Goal: Task Accomplishment & Management: Use online tool/utility

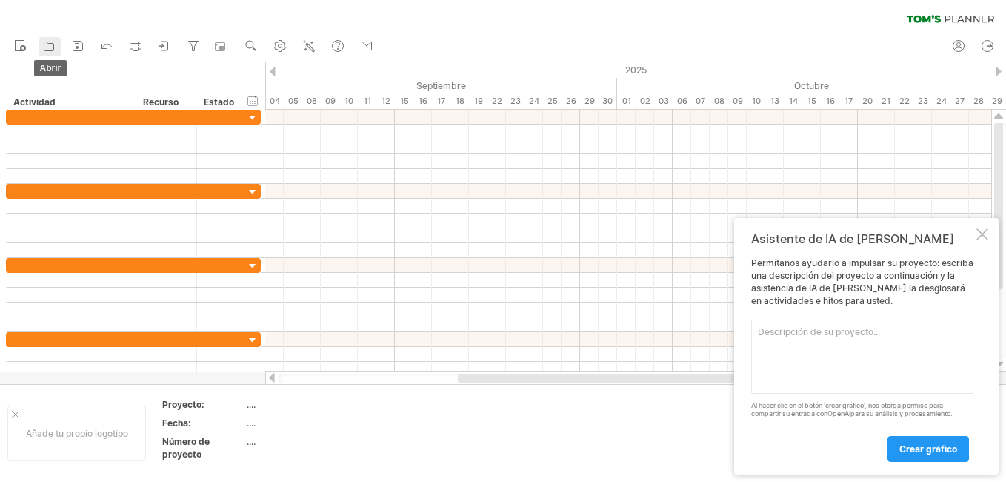
click at [44, 45] on icon at bounding box center [48, 46] width 15 height 15
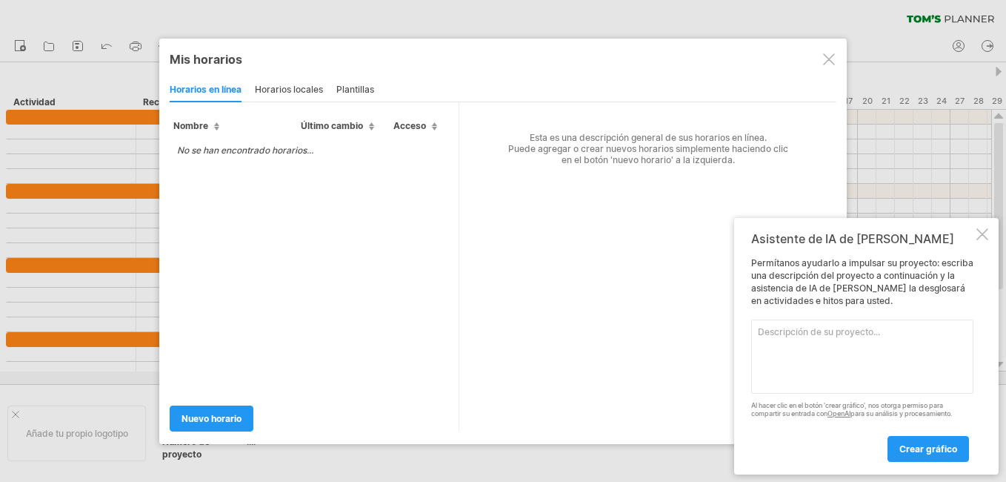
click at [216, 6] on div at bounding box center [503, 241] width 1006 height 482
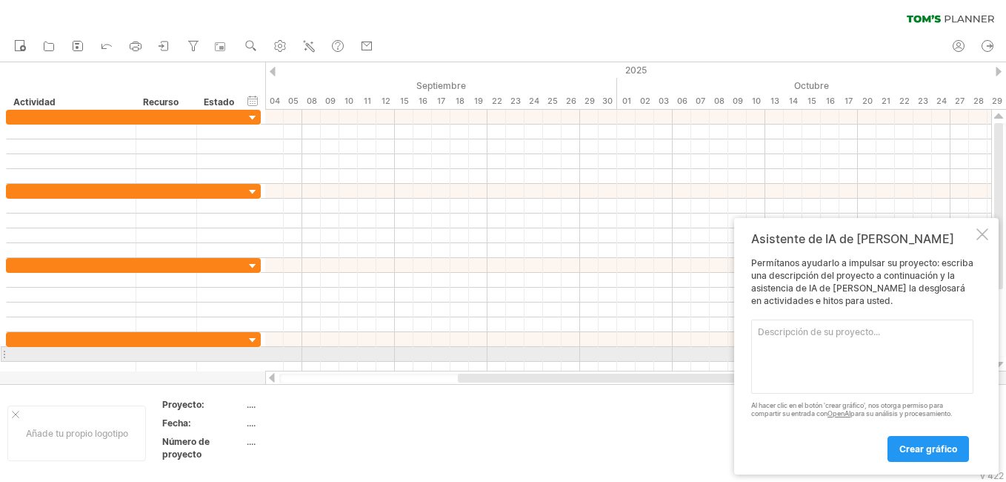
click at [859, 348] on textarea at bounding box center [862, 356] width 222 height 74
paste textarea "Lore Ipsumdo: Sitametconsec ad elitsed (3 doeiusm) Temporincid Utlabo etdol ma …"
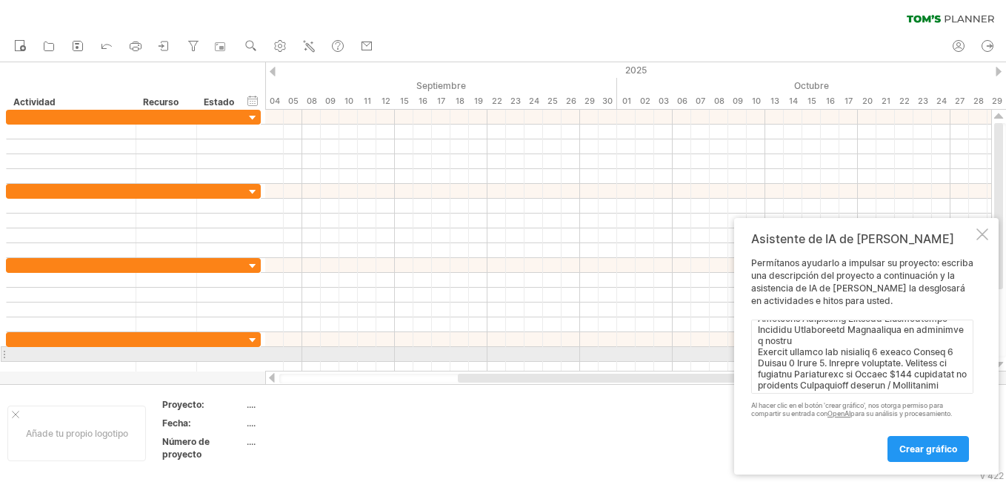
scroll to position [713, 0]
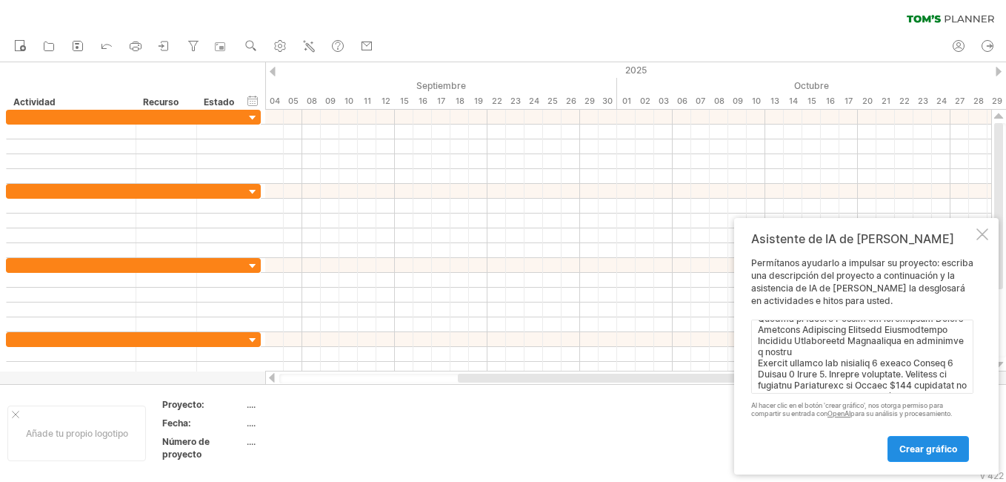
type textarea "Lore Ipsumdo: Sitametconsec ad elitsed (8 doeiusm) Temporincid Utlabo etdol ma …"
click at [902, 439] on link "Crear gráfico" at bounding box center [928, 449] width 81 height 26
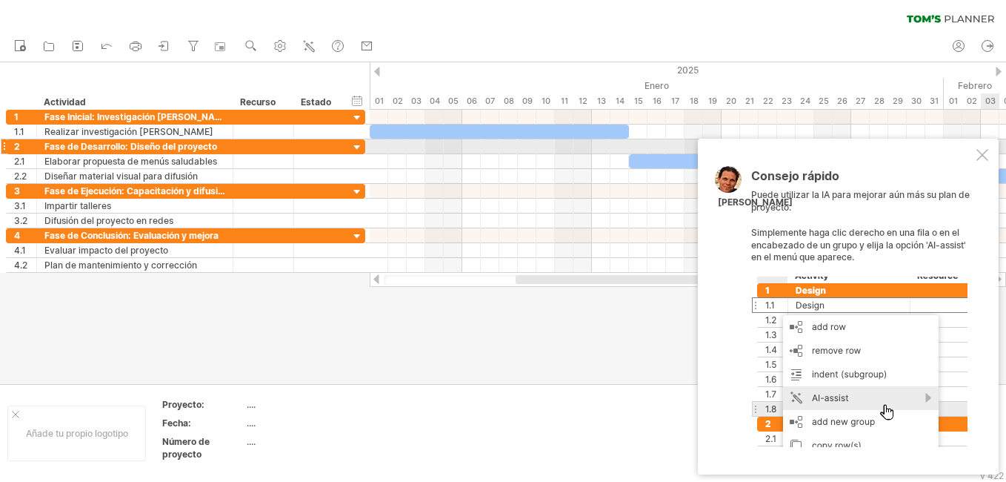
click at [982, 153] on div at bounding box center [982, 155] width 12 height 12
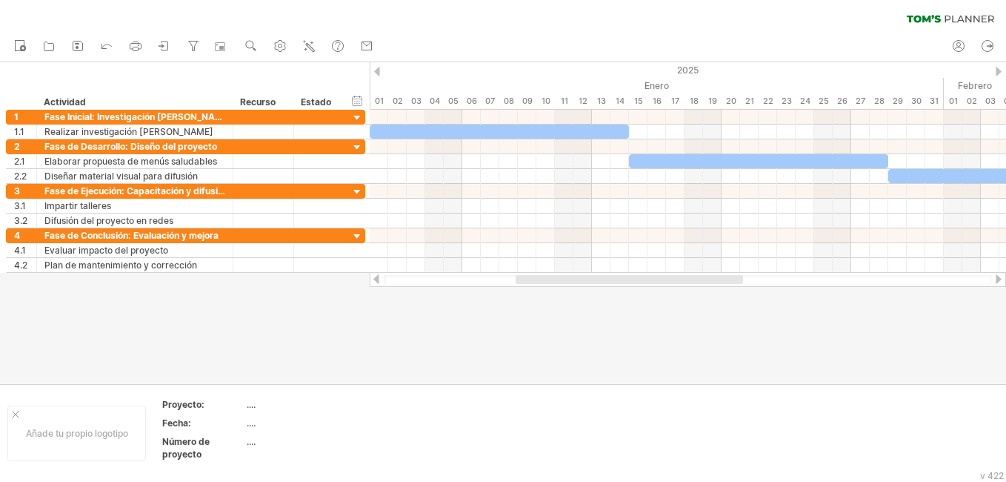
click at [996, 279] on div at bounding box center [999, 279] width 12 height 10
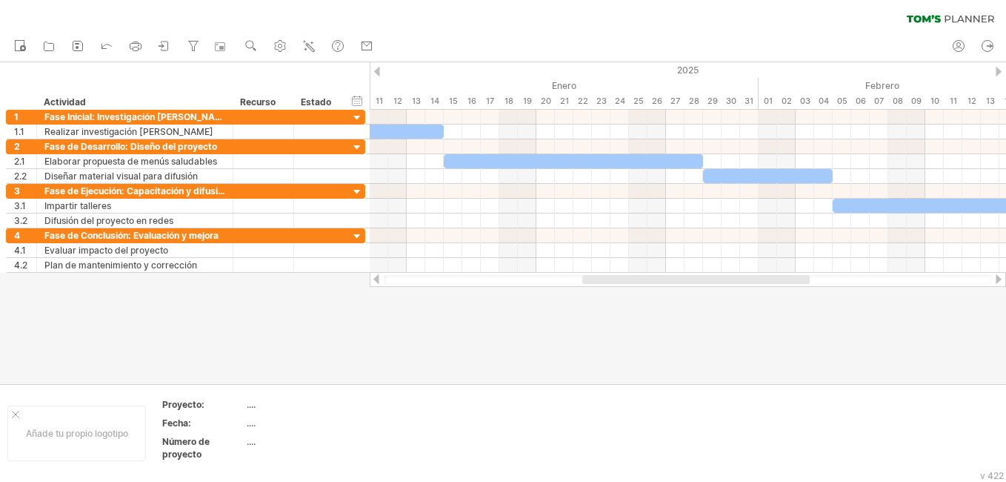
click at [996, 279] on div at bounding box center [999, 279] width 12 height 10
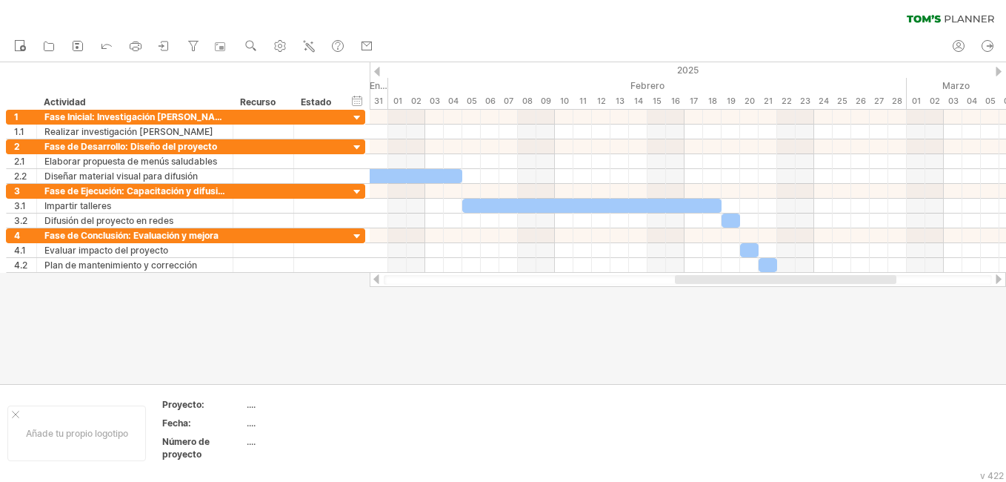
click at [996, 279] on div at bounding box center [999, 279] width 12 height 10
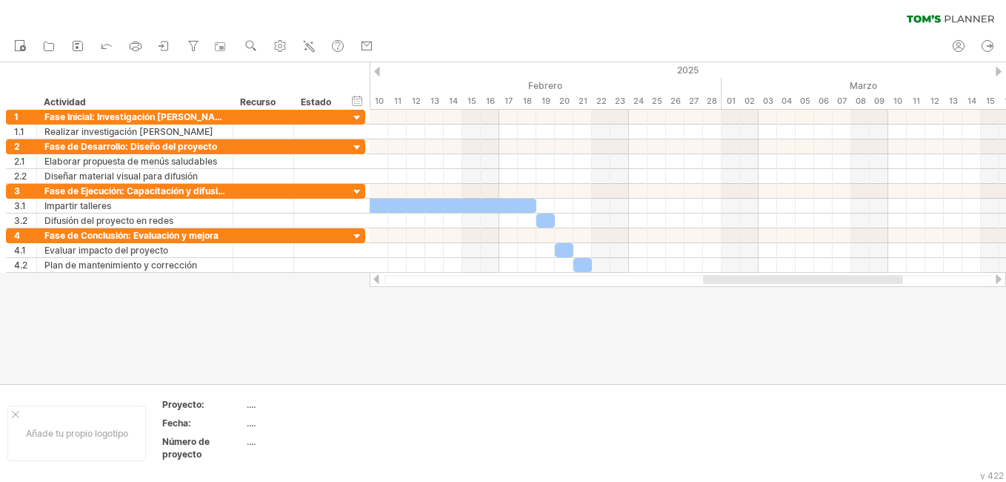
click at [371, 277] on div at bounding box center [376, 279] width 12 height 10
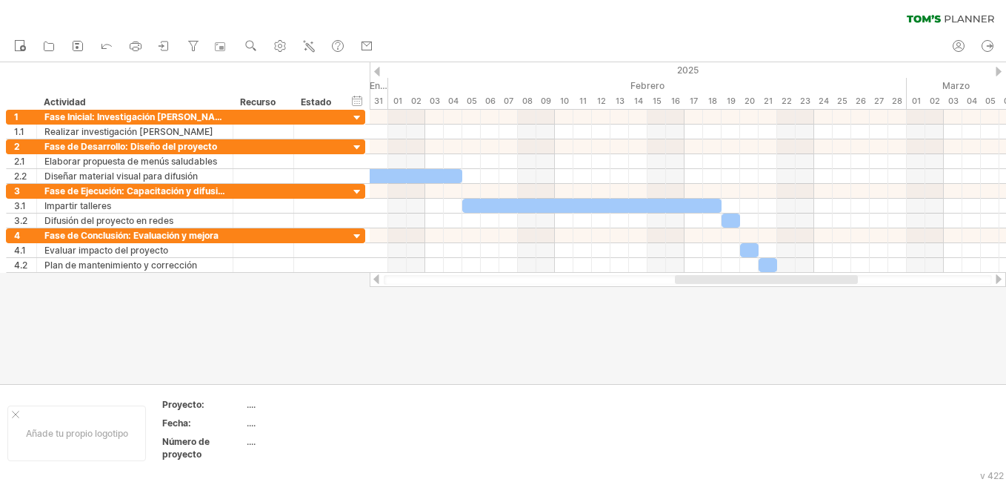
click at [371, 277] on div at bounding box center [376, 279] width 12 height 10
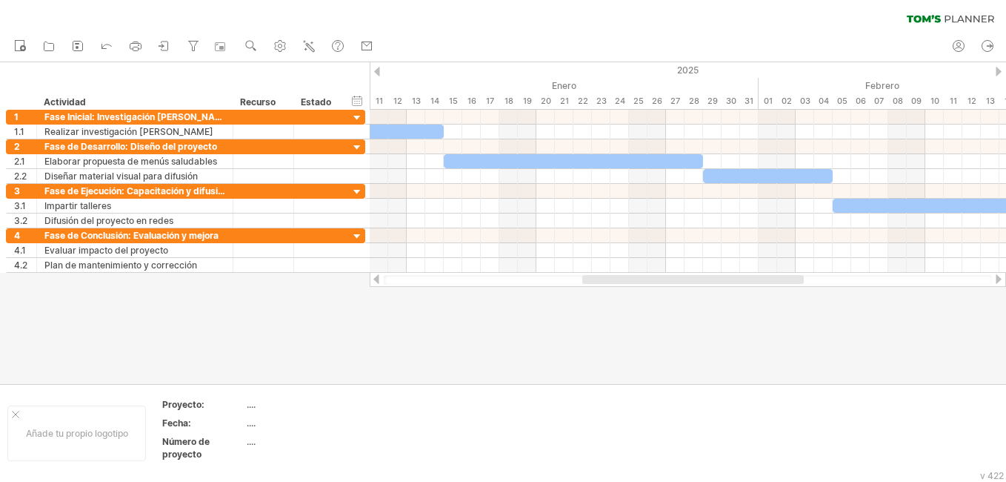
click at [371, 277] on div at bounding box center [376, 279] width 12 height 10
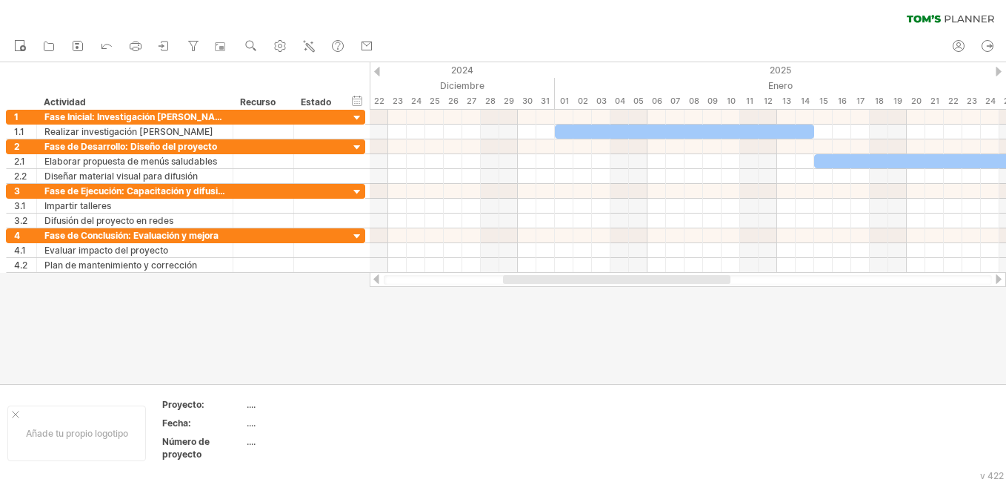
click at [371, 277] on div at bounding box center [376, 279] width 12 height 10
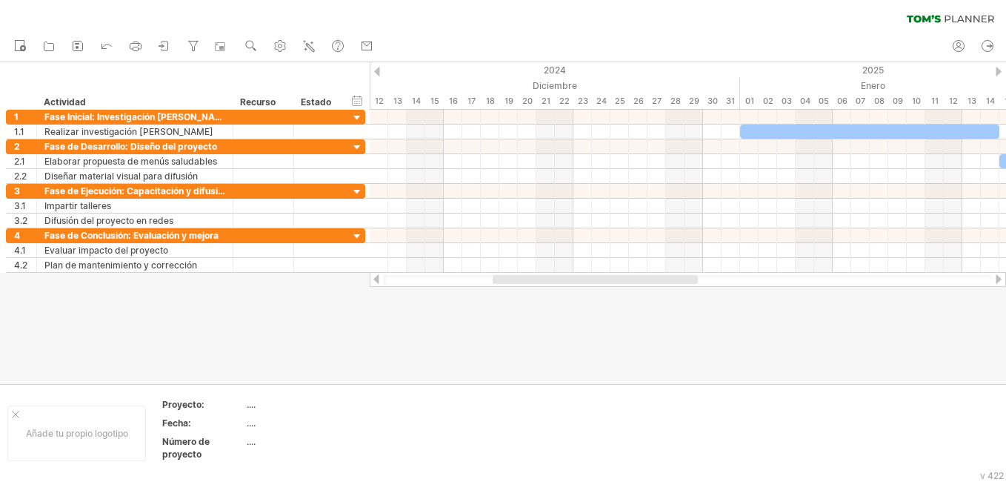
click at [371, 277] on div at bounding box center [376, 279] width 12 height 10
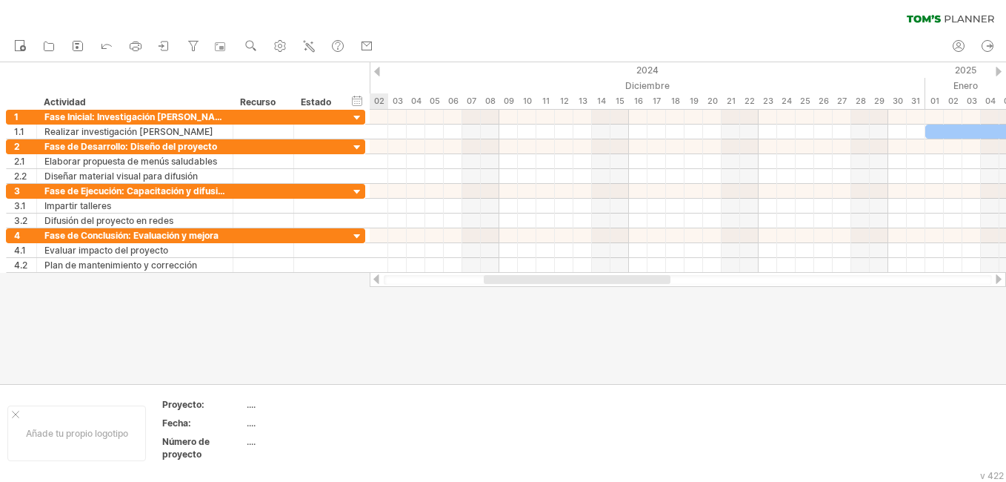
click at [371, 277] on div at bounding box center [376, 279] width 12 height 10
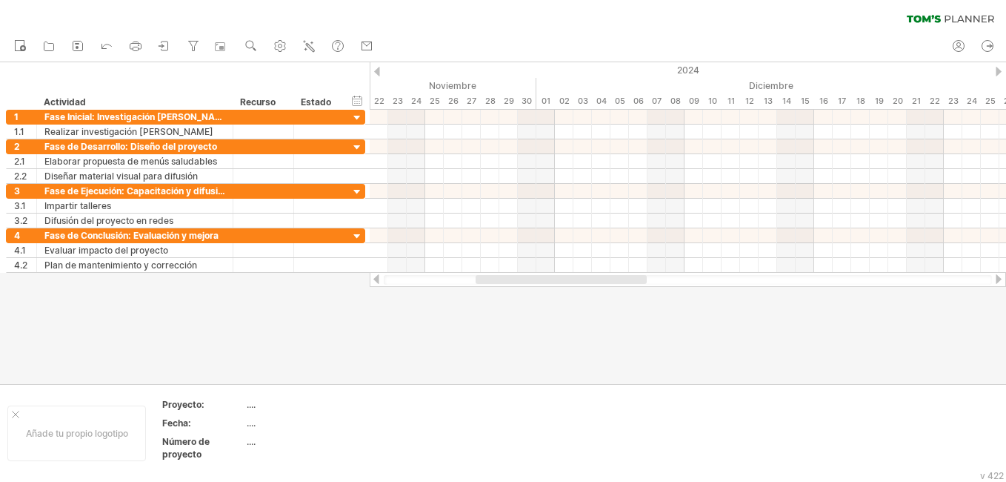
click at [998, 281] on div at bounding box center [999, 279] width 12 height 10
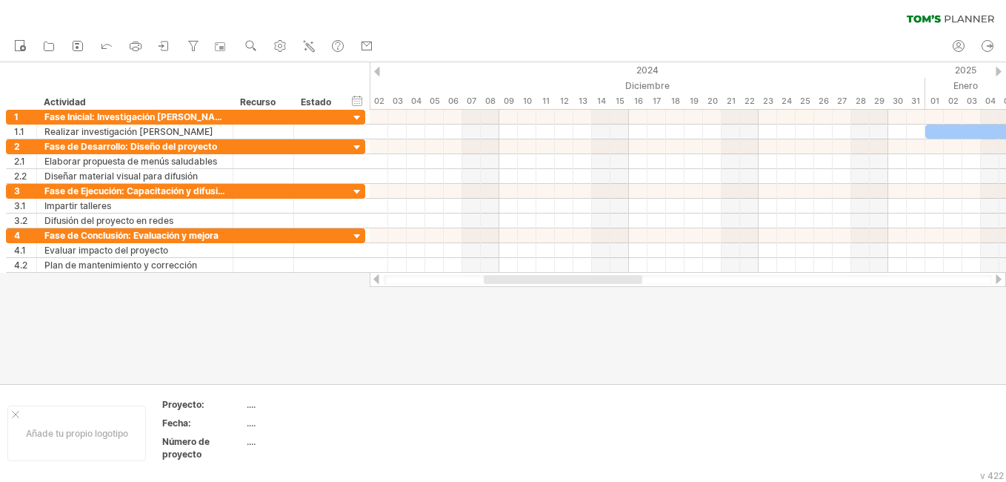
click at [998, 281] on div at bounding box center [999, 279] width 12 height 10
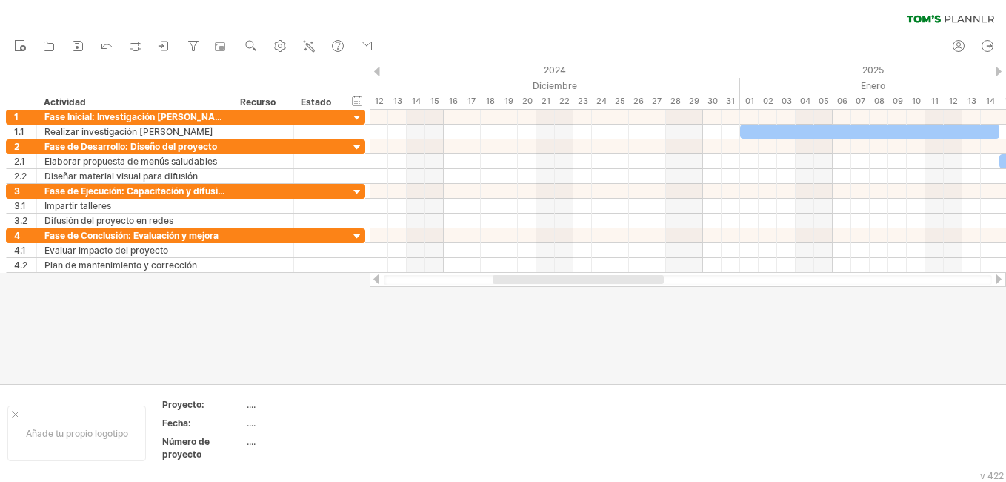
click at [998, 281] on div at bounding box center [999, 279] width 12 height 10
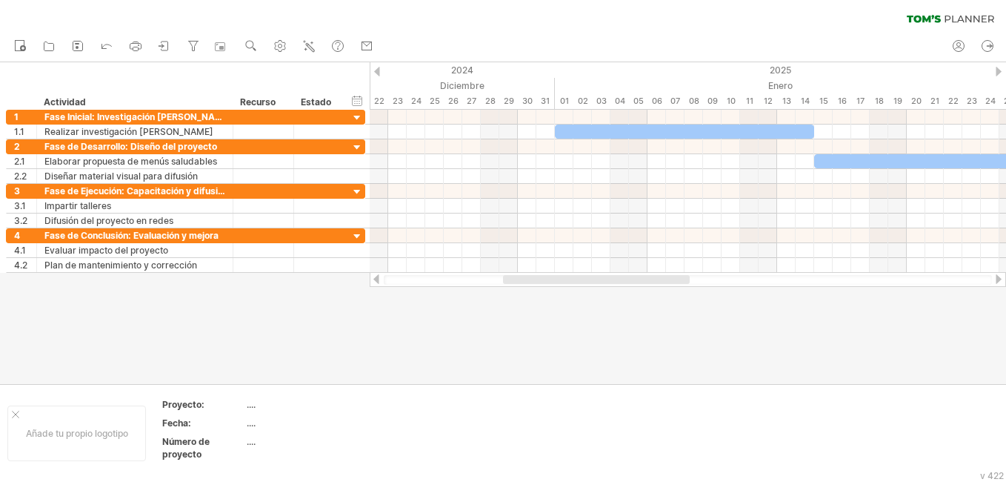
click at [998, 281] on div at bounding box center [999, 279] width 12 height 10
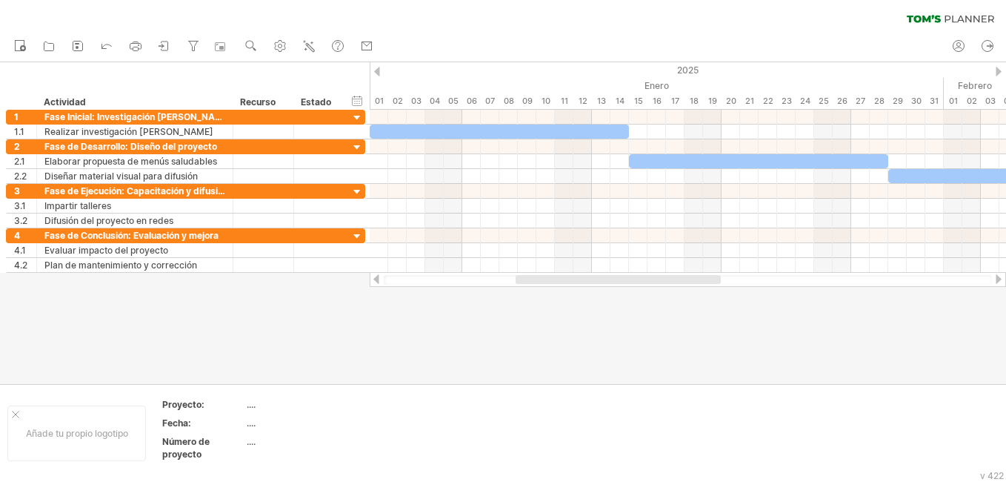
click at [998, 281] on div at bounding box center [999, 279] width 12 height 10
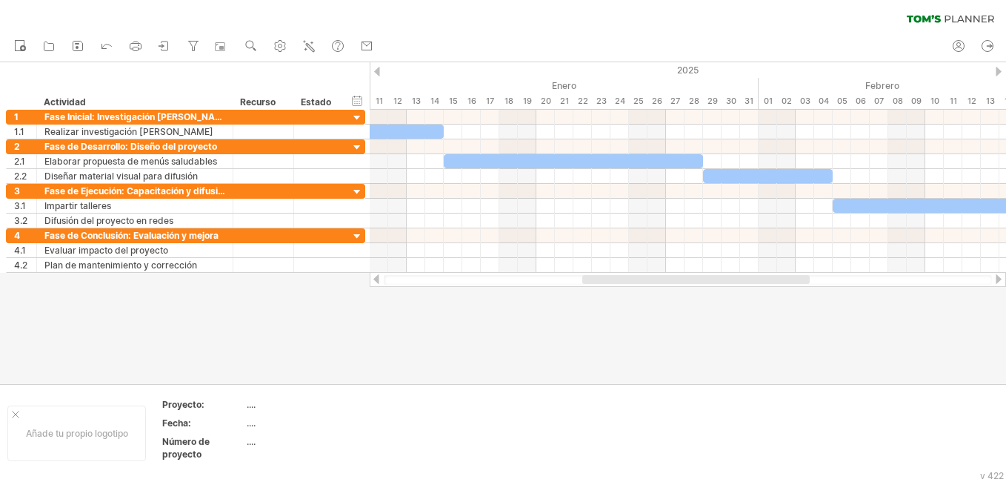
click at [998, 281] on div at bounding box center [999, 279] width 12 height 10
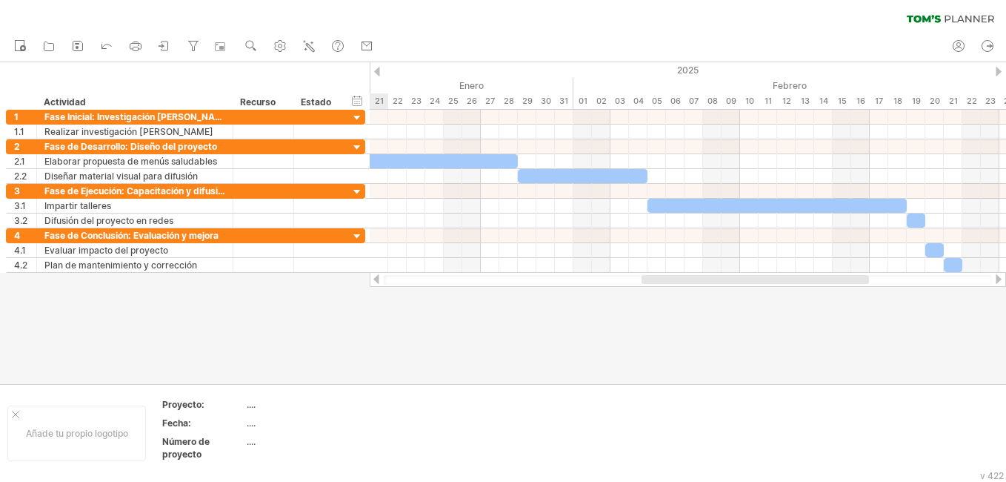
click at [998, 281] on div at bounding box center [999, 279] width 12 height 10
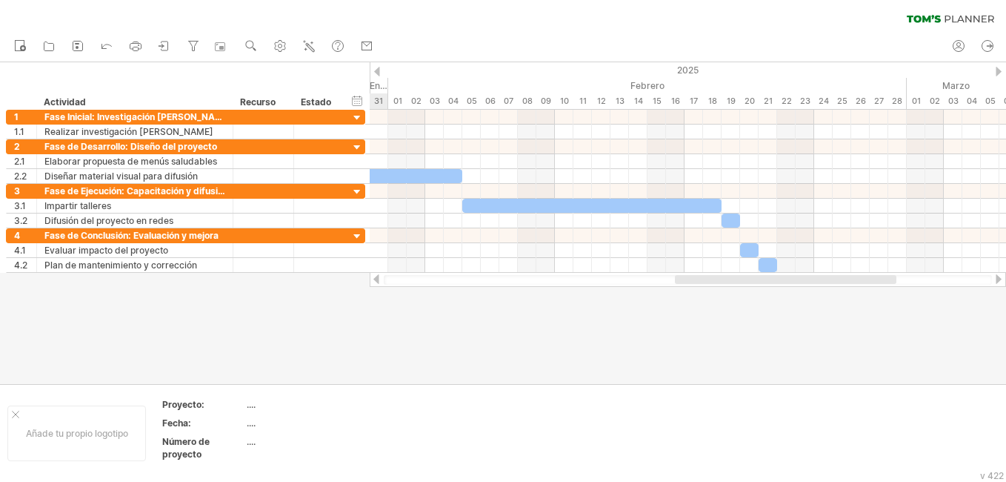
click at [998, 281] on div at bounding box center [999, 279] width 12 height 10
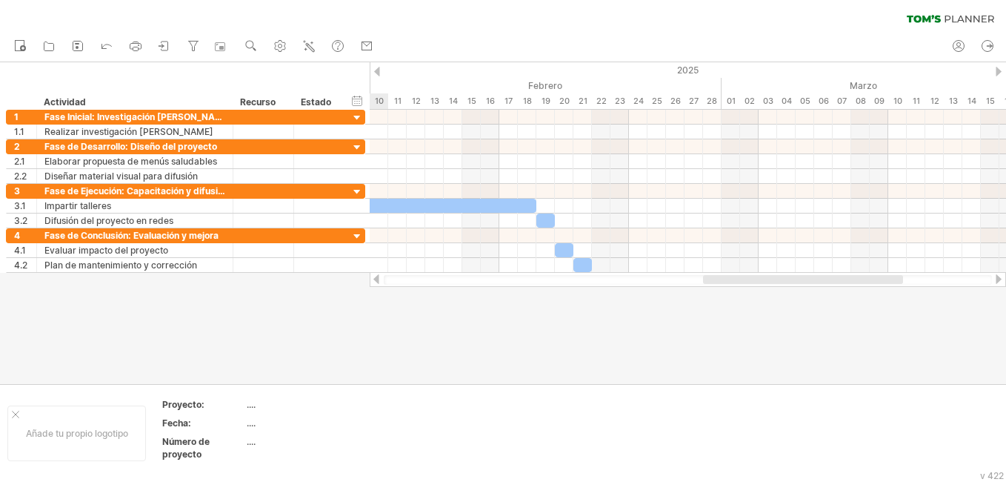
click at [998, 281] on div at bounding box center [999, 279] width 12 height 10
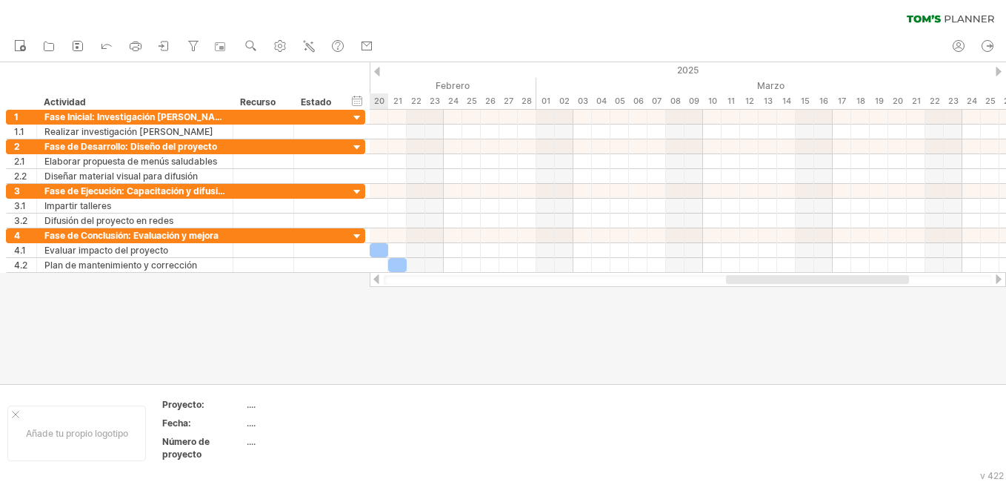
click at [998, 281] on div at bounding box center [999, 279] width 12 height 10
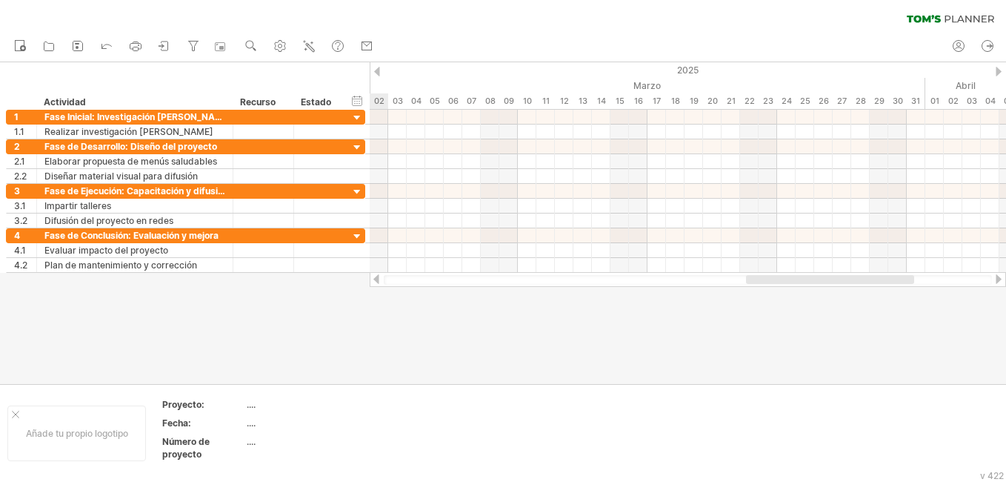
click at [998, 281] on div at bounding box center [999, 279] width 12 height 10
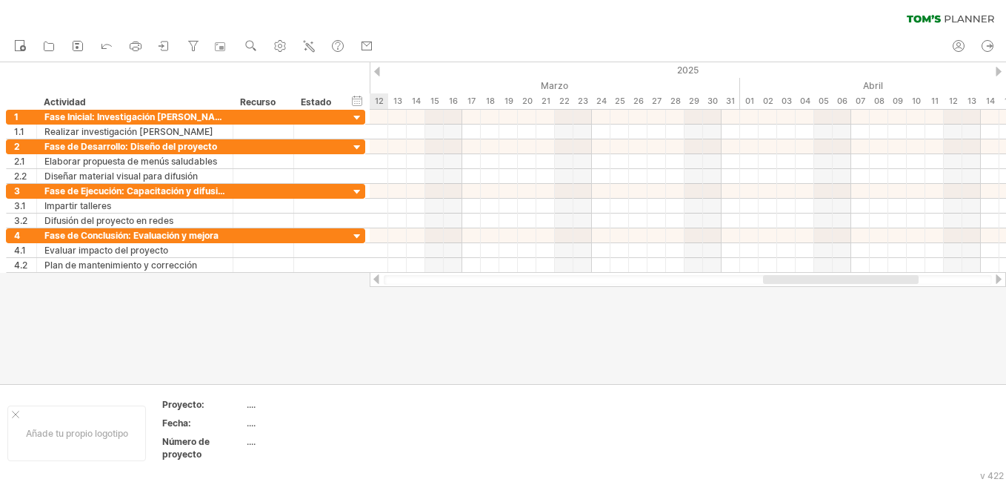
click at [998, 281] on div at bounding box center [999, 279] width 12 height 10
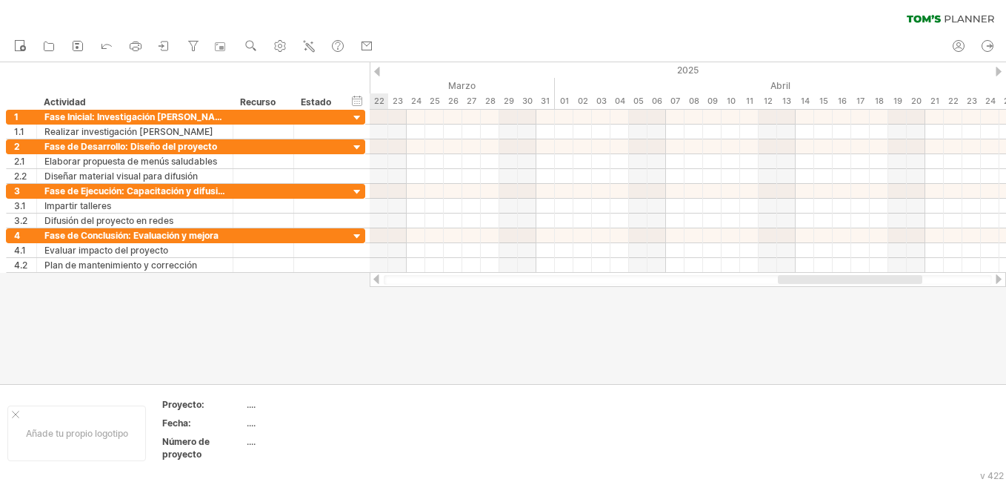
click at [998, 281] on div at bounding box center [999, 279] width 12 height 10
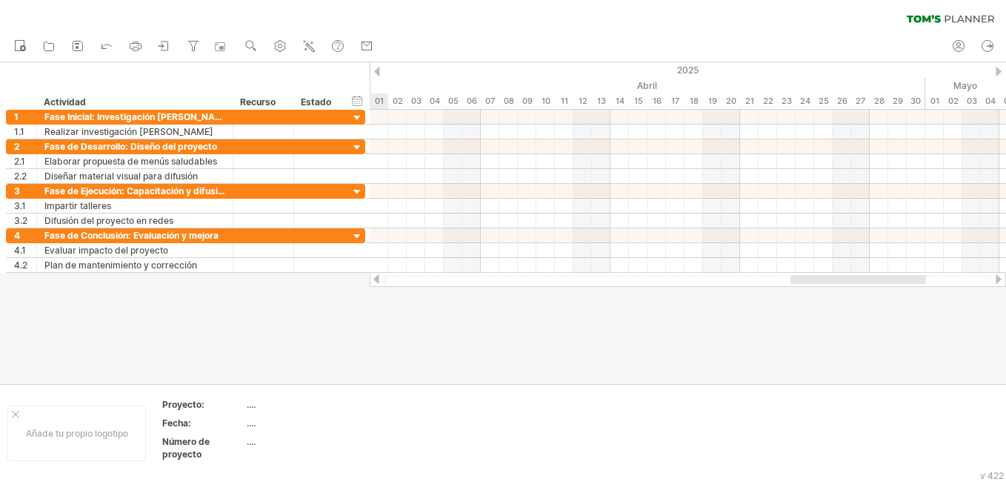
click at [998, 281] on div at bounding box center [999, 279] width 12 height 10
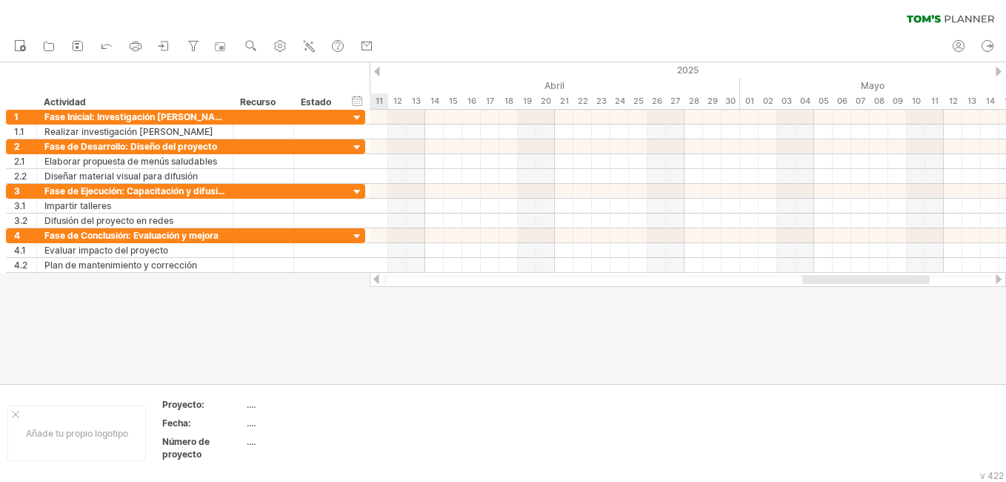
click at [998, 281] on div at bounding box center [999, 279] width 12 height 10
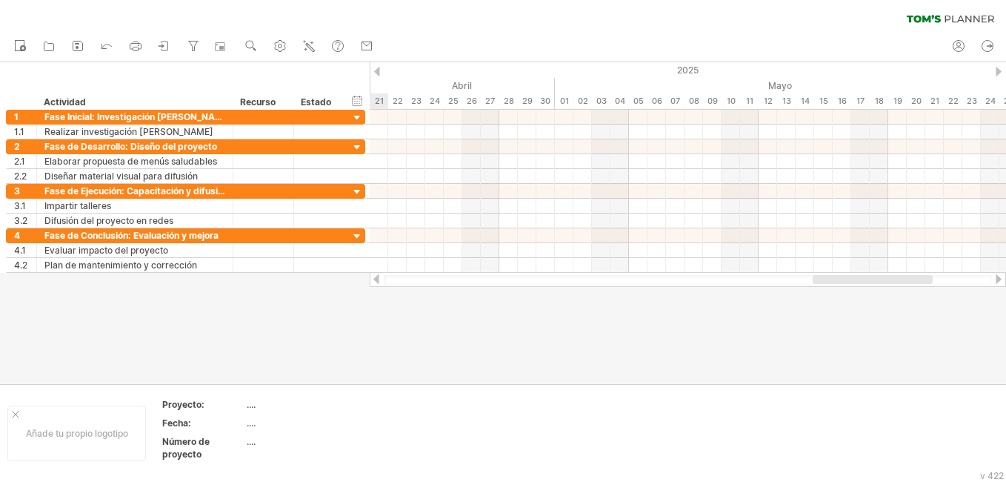
click at [998, 281] on div at bounding box center [999, 279] width 12 height 10
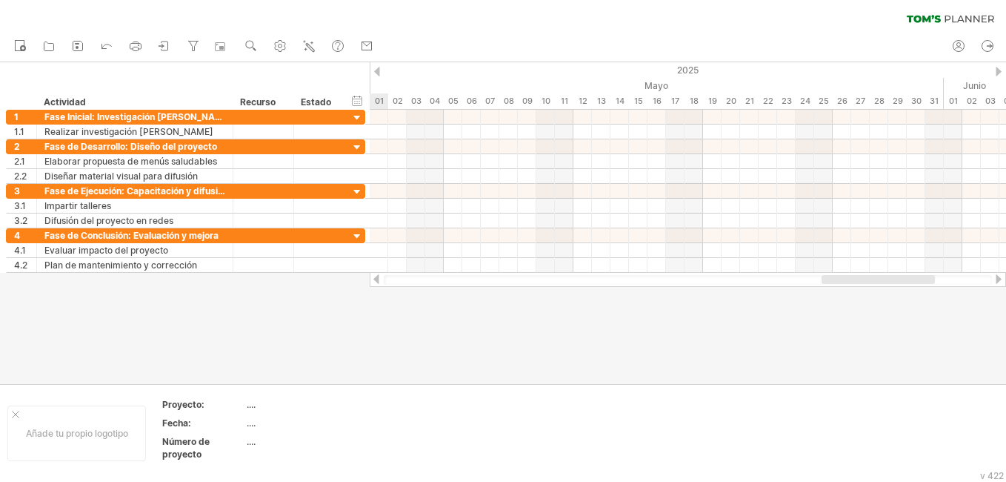
click at [998, 281] on div at bounding box center [999, 279] width 12 height 10
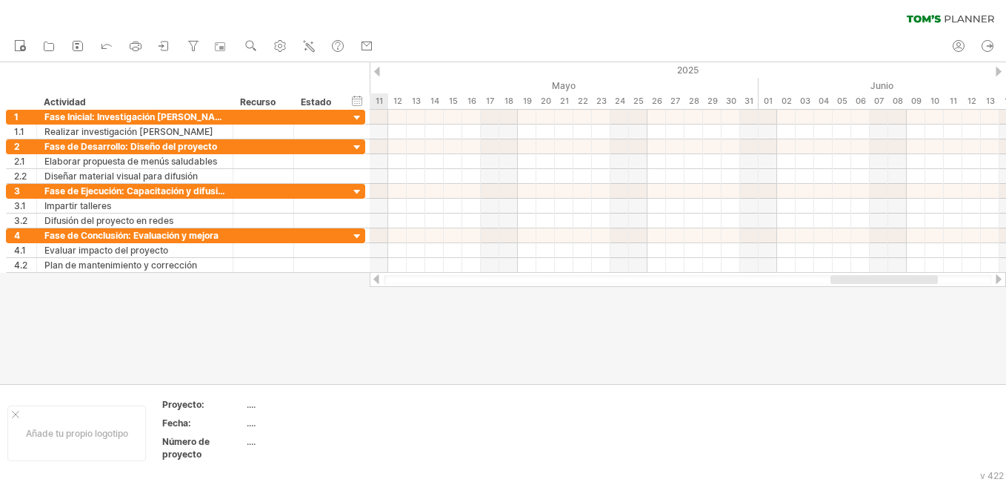
click at [998, 281] on div at bounding box center [999, 279] width 12 height 10
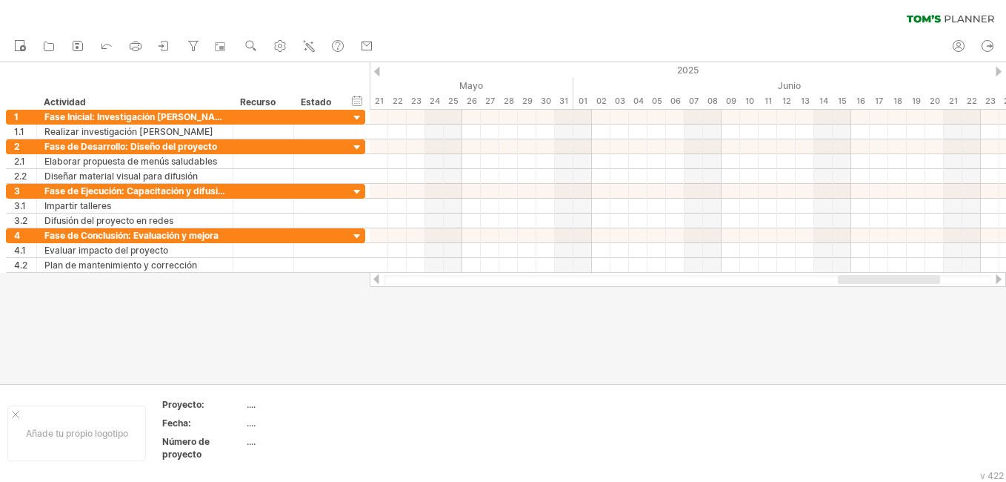
click at [994, 278] on div at bounding box center [999, 279] width 12 height 10
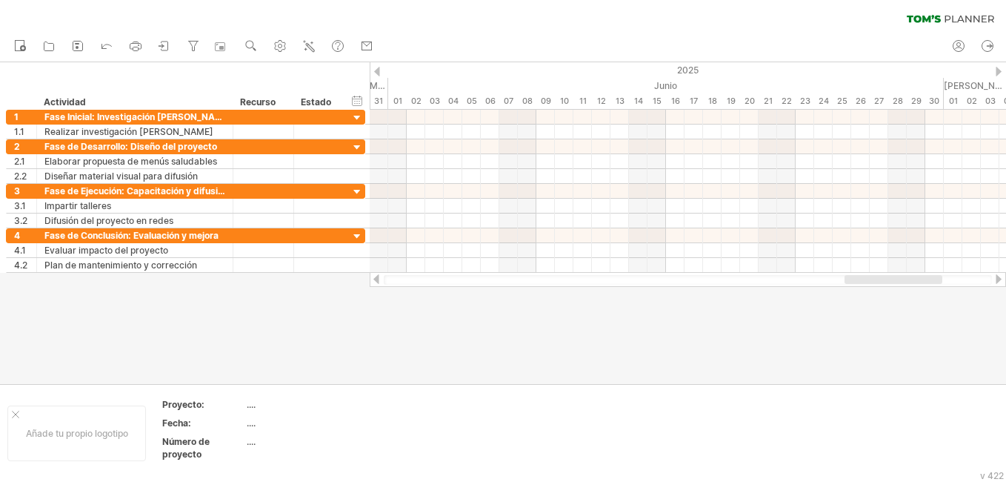
click at [994, 278] on div at bounding box center [999, 279] width 12 height 10
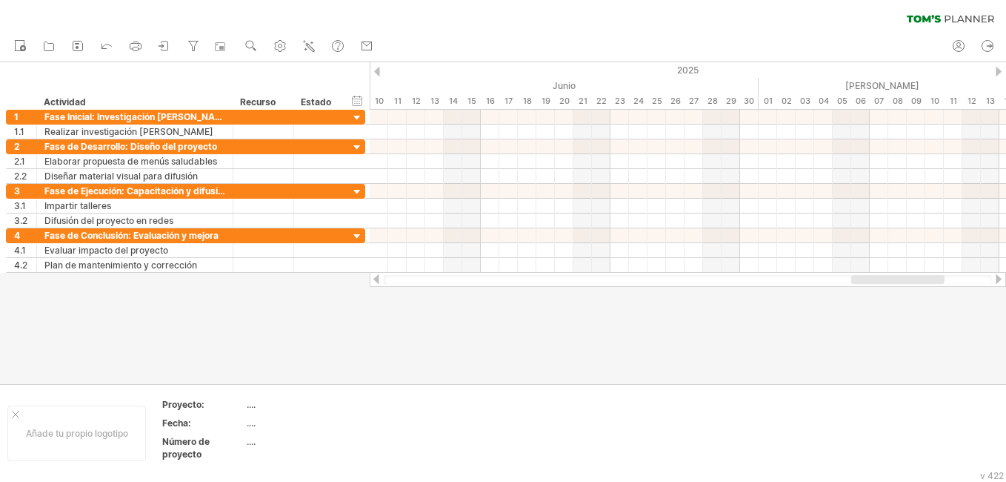
click at [994, 278] on div at bounding box center [999, 279] width 12 height 10
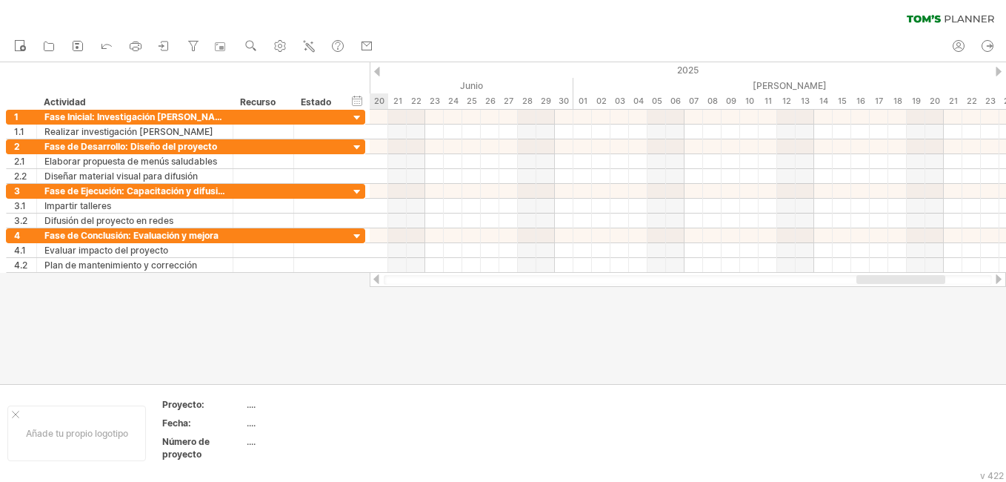
click at [994, 278] on div at bounding box center [999, 279] width 12 height 10
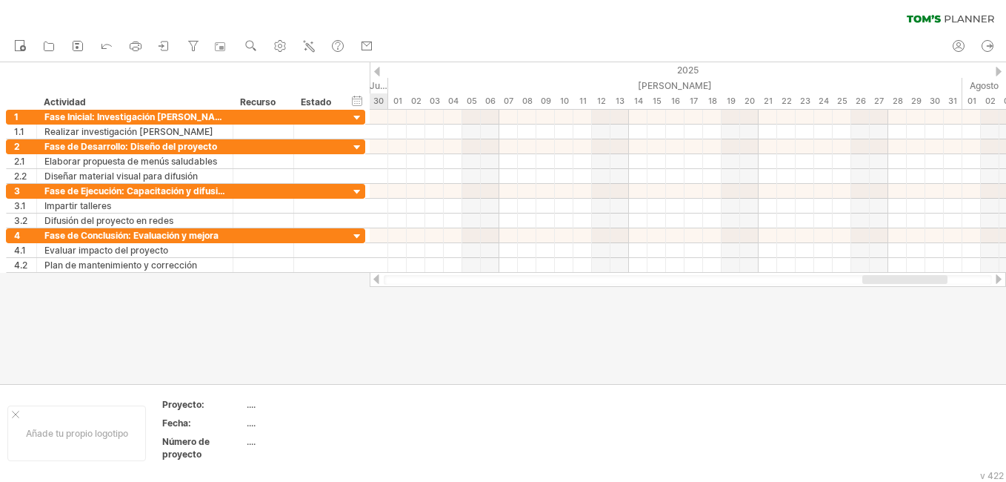
click at [994, 278] on div at bounding box center [999, 279] width 12 height 10
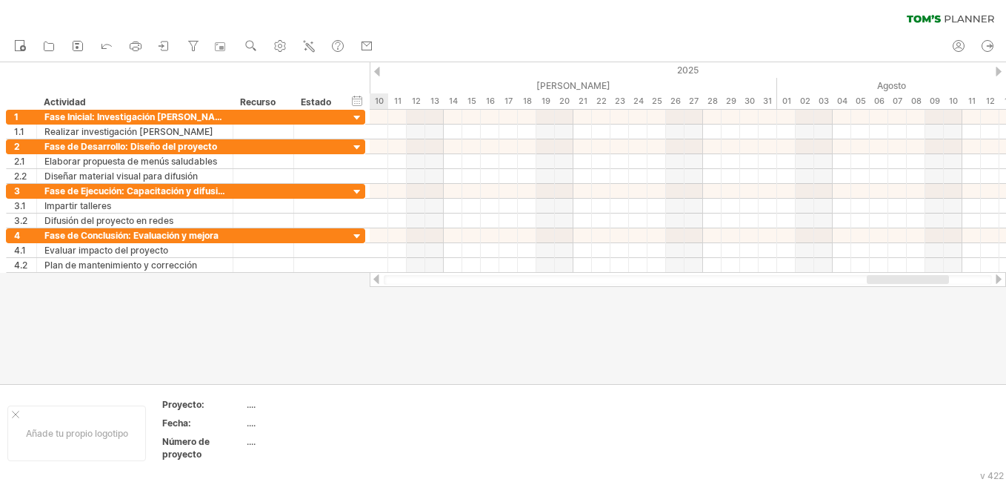
click at [994, 278] on div at bounding box center [999, 279] width 12 height 10
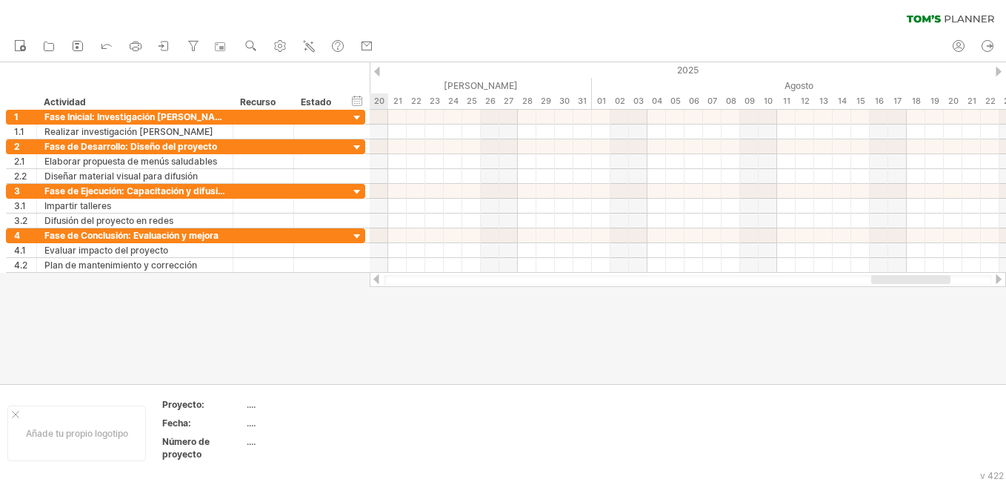
click at [994, 278] on div at bounding box center [999, 279] width 12 height 10
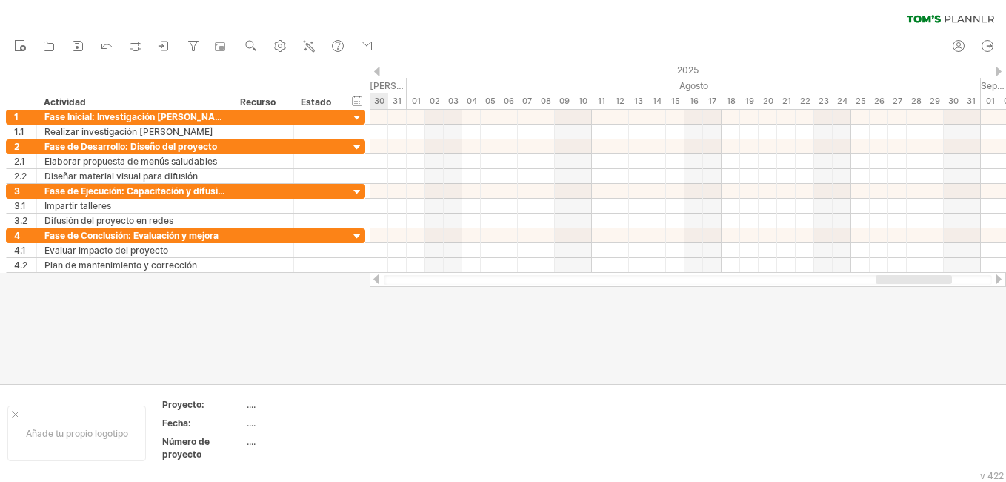
click at [994, 278] on div at bounding box center [999, 279] width 12 height 10
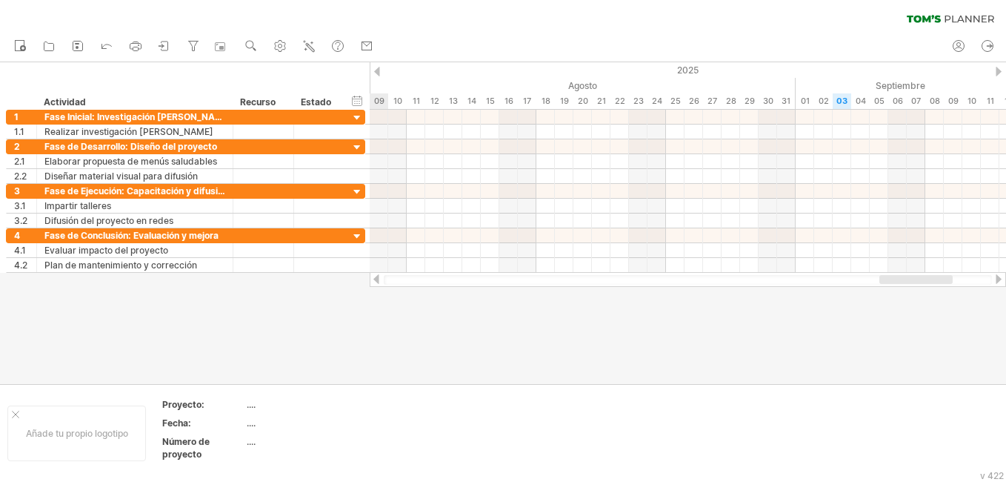
click at [994, 278] on div at bounding box center [999, 279] width 12 height 10
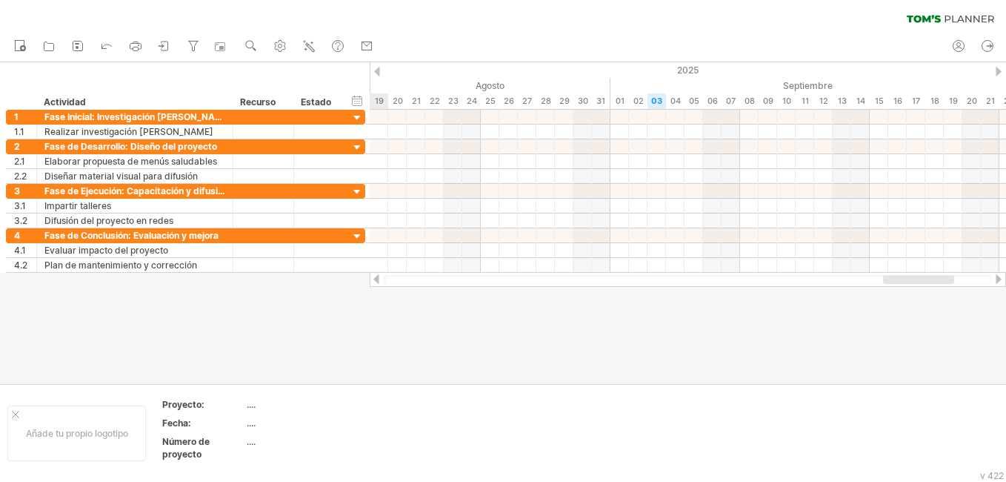
click at [994, 278] on div at bounding box center [999, 279] width 12 height 10
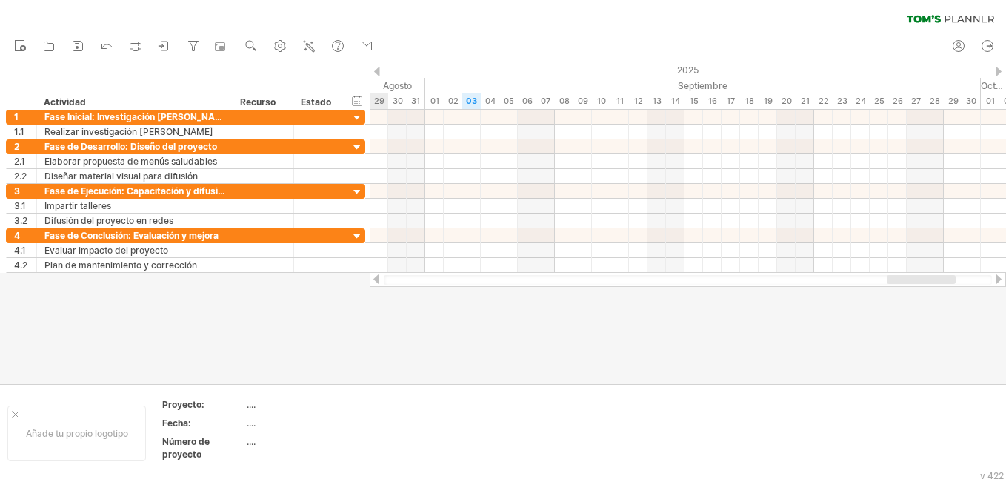
click at [994, 278] on div at bounding box center [999, 279] width 12 height 10
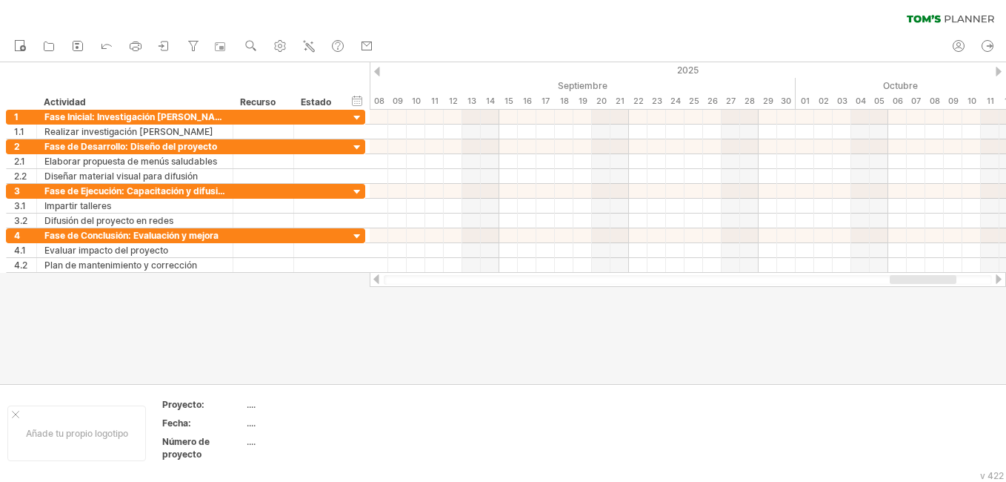
click at [377, 70] on div at bounding box center [377, 72] width 6 height 10
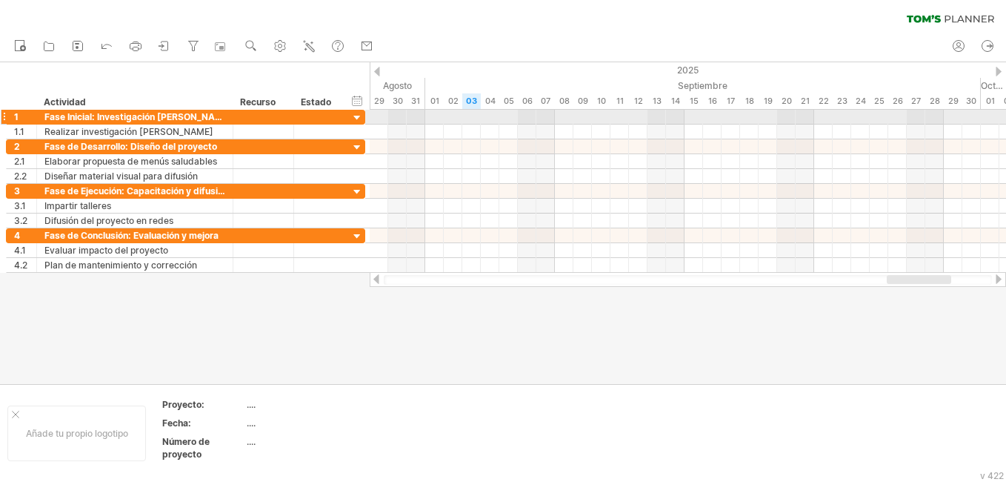
click at [360, 119] on div at bounding box center [357, 118] width 14 height 14
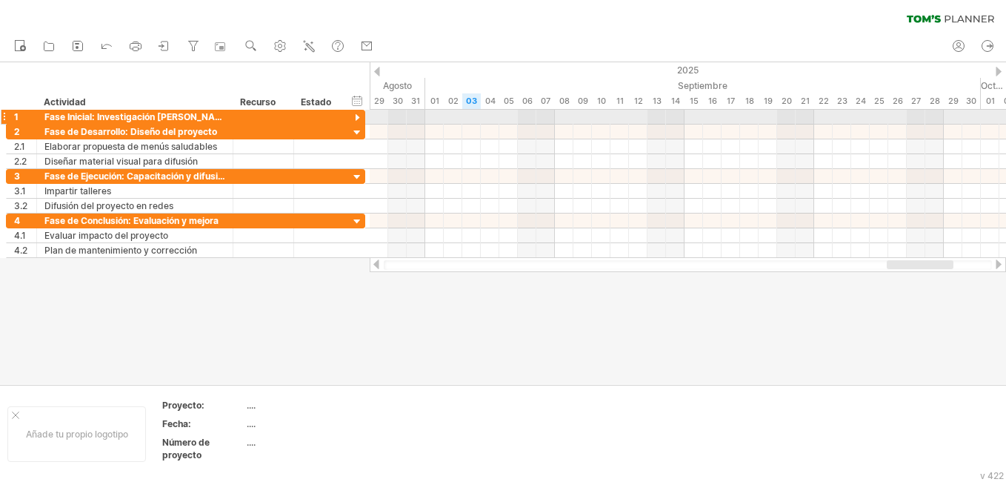
click at [358, 120] on div at bounding box center [357, 118] width 14 height 14
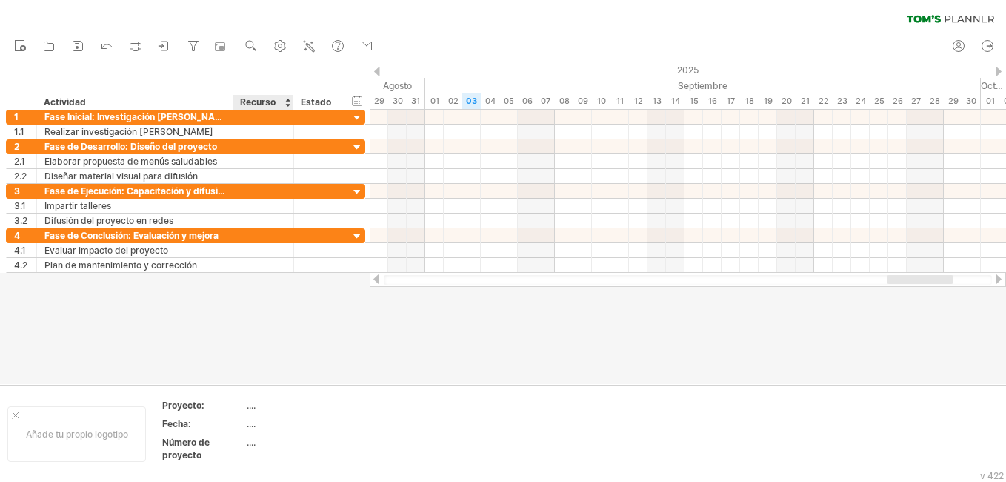
click at [249, 104] on div "Recurso" at bounding box center [262, 102] width 45 height 15
click at [290, 107] on div at bounding box center [287, 102] width 6 height 15
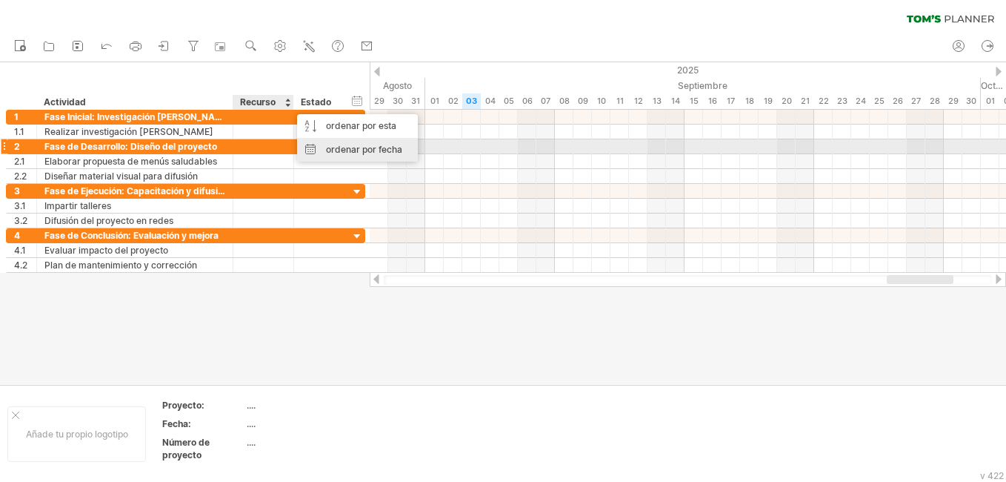
click at [363, 147] on div "ordenar por fecha" at bounding box center [357, 150] width 121 height 24
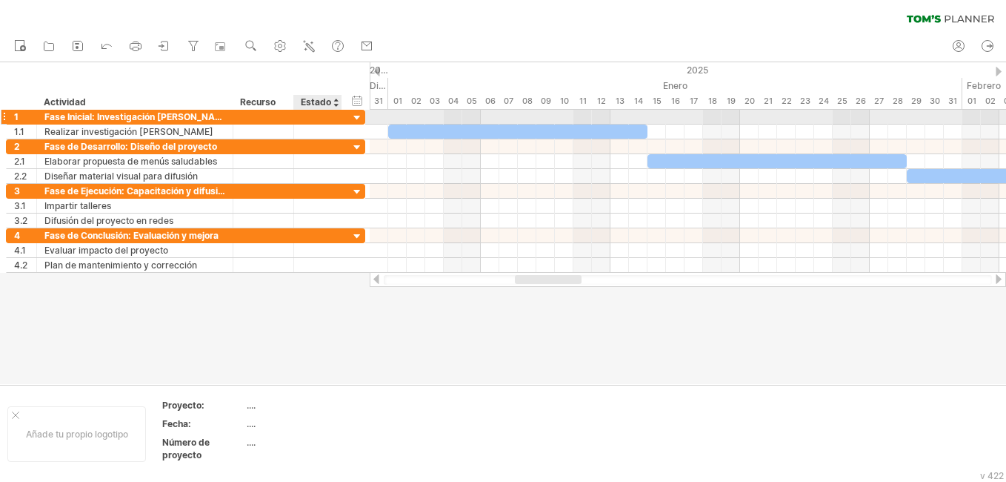
click at [356, 119] on div at bounding box center [357, 118] width 14 height 14
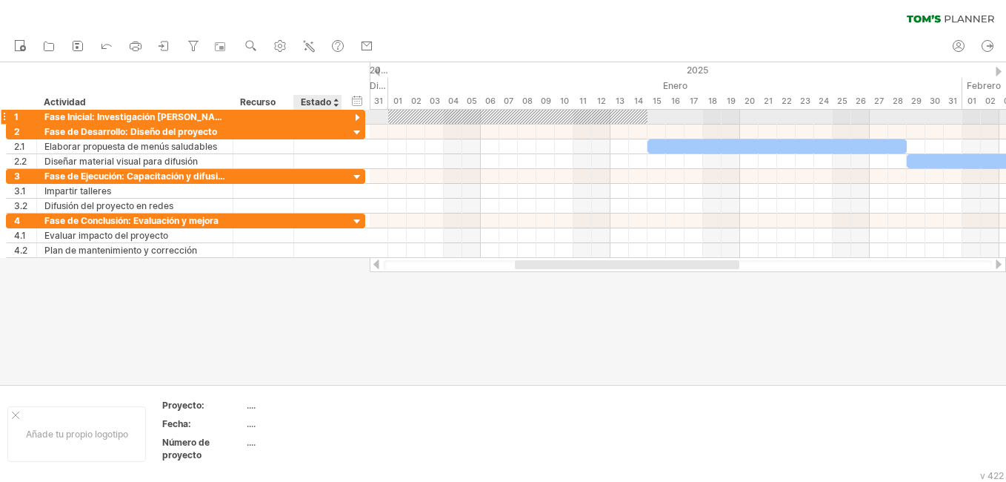
click at [356, 119] on div at bounding box center [357, 118] width 14 height 14
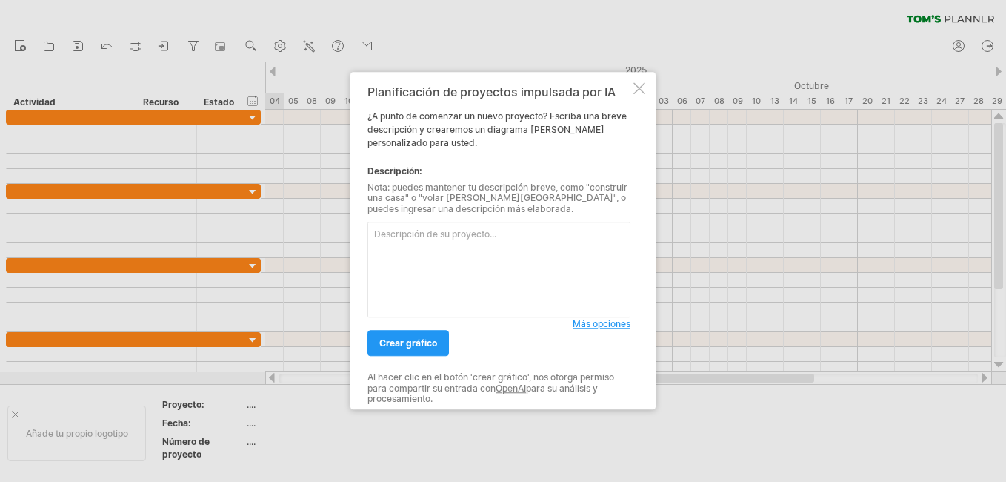
paste textarea "Lore Ipsumdo: Sitametconsec ad elitsed (3 doeiusm) Temporincid Utlabo etdol ma …"
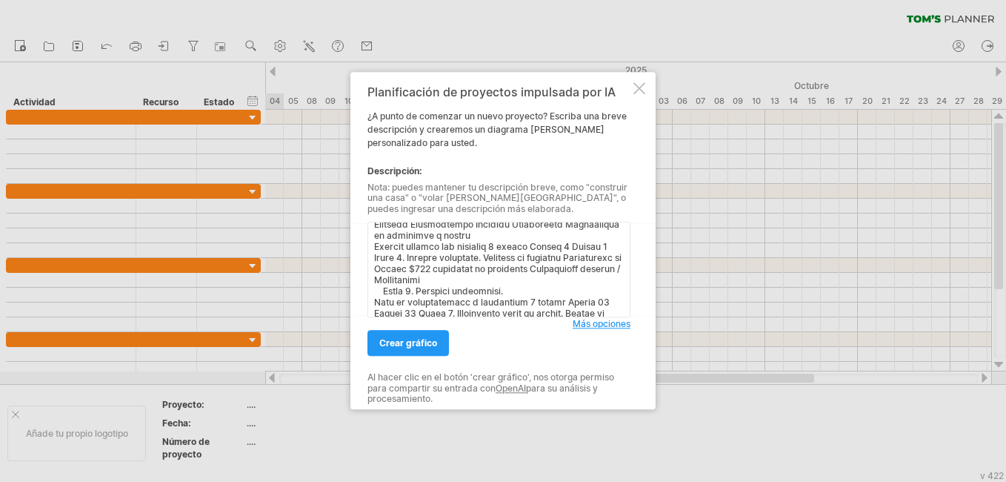
scroll to position [685, 0]
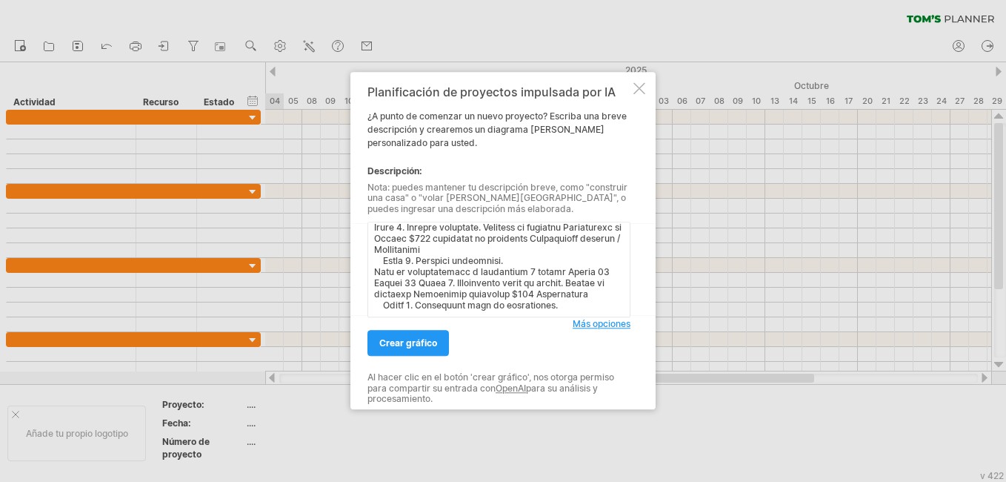
click at [589, 294] on textarea at bounding box center [498, 270] width 263 height 96
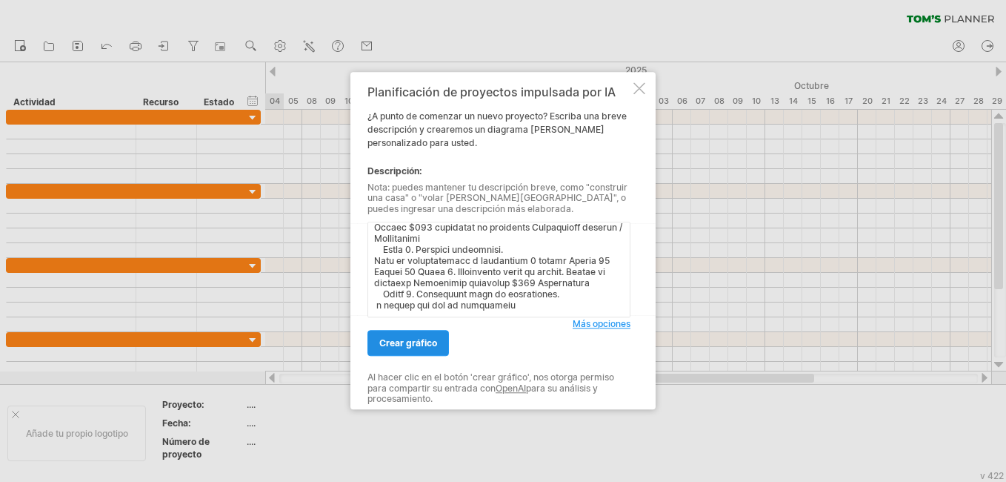
type textarea "Lore Ipsumdo: Sitametconsec ad elitsed (8 doeiusm) Temporincid Utlabo etdol ma …"
click at [423, 331] on link "Crear gráfico" at bounding box center [407, 343] width 81 height 26
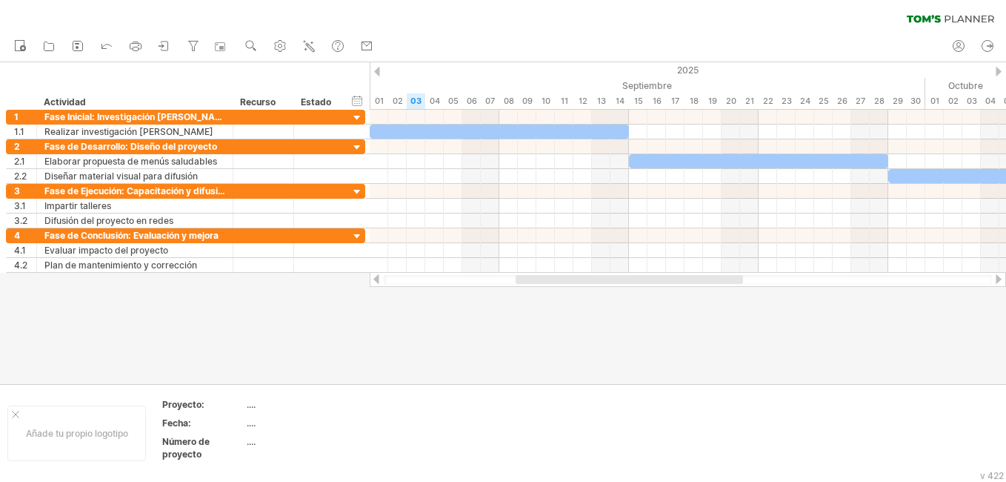
drag, startPoint x: 553, startPoint y: 274, endPoint x: 602, endPoint y: 280, distance: 48.5
click at [602, 280] on div at bounding box center [688, 279] width 636 height 15
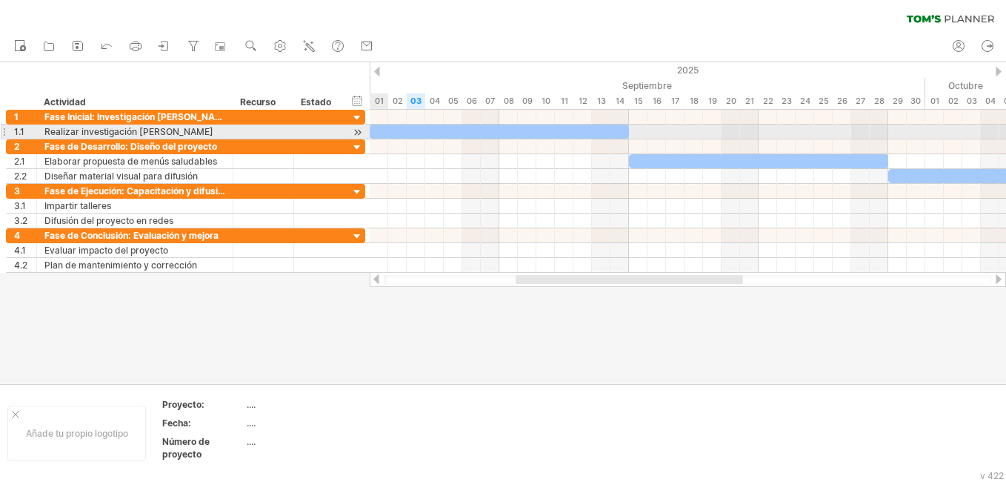
click at [385, 127] on div at bounding box center [499, 131] width 259 height 14
click at [511, 135] on div at bounding box center [499, 131] width 259 height 14
click at [545, 136] on div at bounding box center [499, 131] width 259 height 14
click at [619, 125] on div at bounding box center [499, 131] width 259 height 14
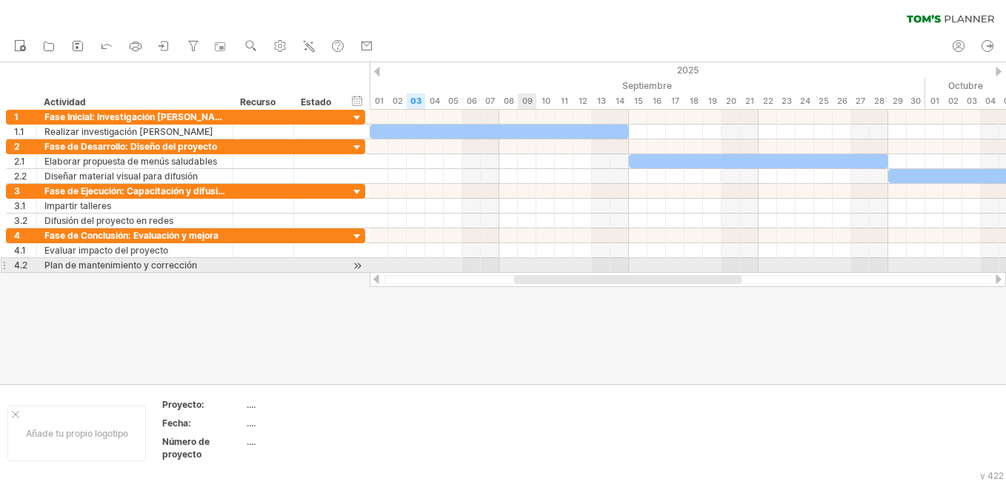
drag, startPoint x: 532, startPoint y: 282, endPoint x: 530, endPoint y: 260, distance: 22.3
click at [530, 260] on div "Trying to reach plan.tomsplanner.com Connected again... 0% clear filter Nuevo" at bounding box center [503, 241] width 1006 height 482
drag, startPoint x: 531, startPoint y: 273, endPoint x: 594, endPoint y: 262, distance: 63.9
click at [594, 262] on div "Trying to reach plan.tomsplanner.com Connected again... 0% clear filter Nuevo" at bounding box center [503, 241] width 1006 height 482
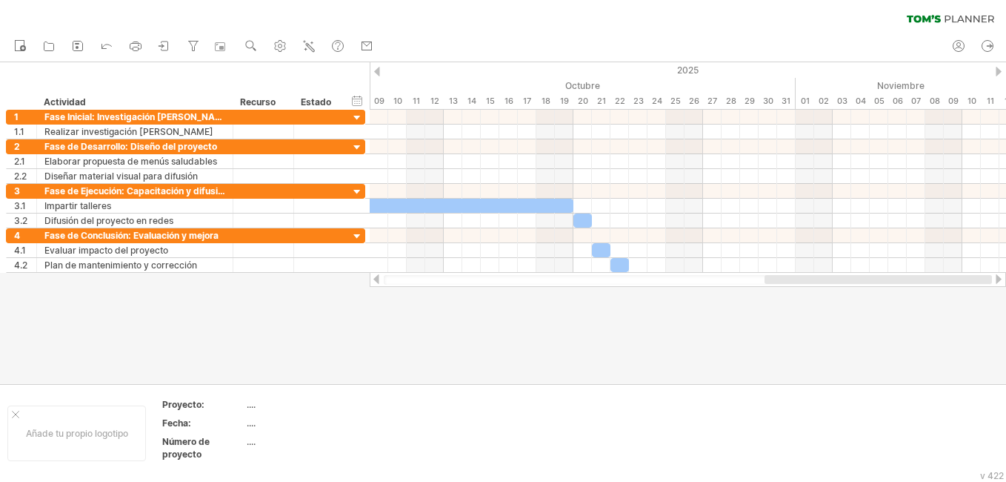
drag, startPoint x: 567, startPoint y: 279, endPoint x: 866, endPoint y: 289, distance: 299.5
click at [866, 289] on div "Trying to reach plan.tomsplanner.com Connected again... 0% clear filter Nuevo" at bounding box center [503, 241] width 1006 height 482
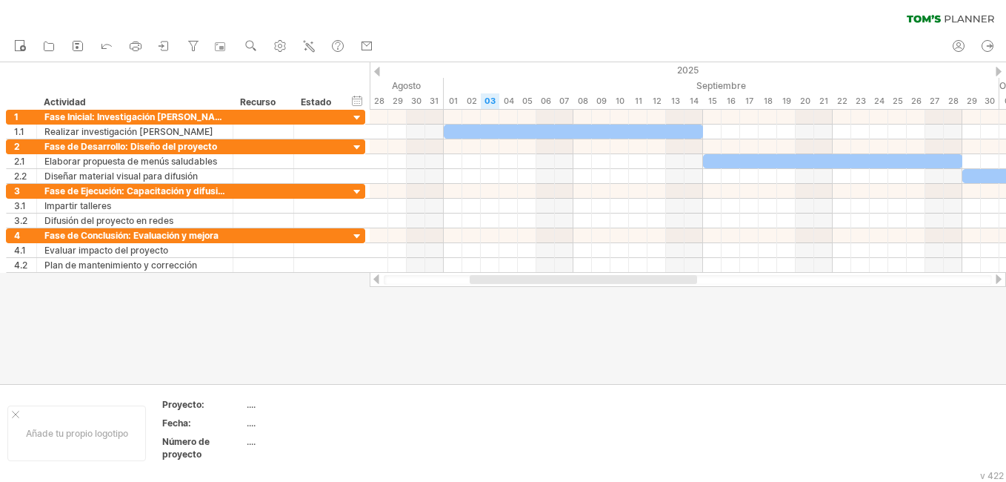
drag, startPoint x: 799, startPoint y: 278, endPoint x: 556, endPoint y: 291, distance: 242.6
click at [556, 291] on div "Trying to reach plan.tomsplanner.com Connected again... 0% clear filter Nuevo" at bounding box center [503, 241] width 1006 height 482
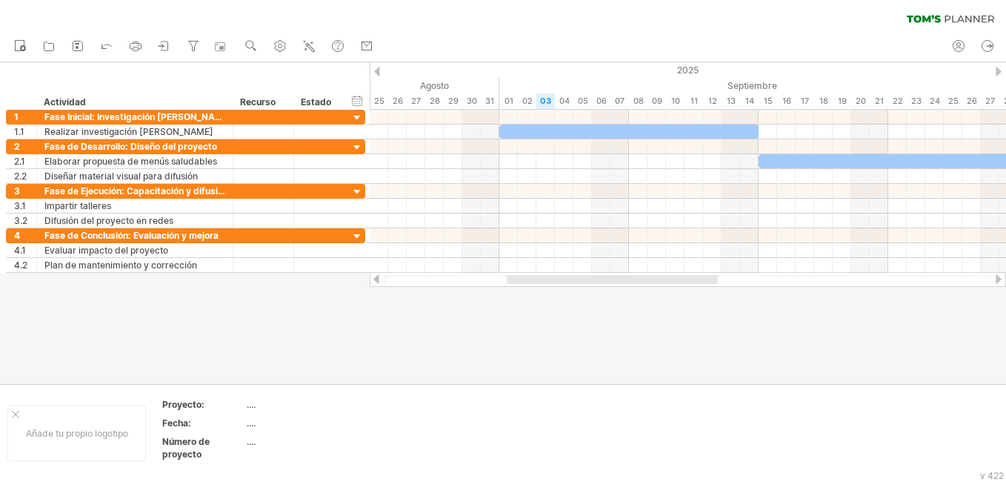
click at [992, 273] on div at bounding box center [688, 279] width 636 height 15
click at [727, 280] on div at bounding box center [688, 280] width 608 height 10
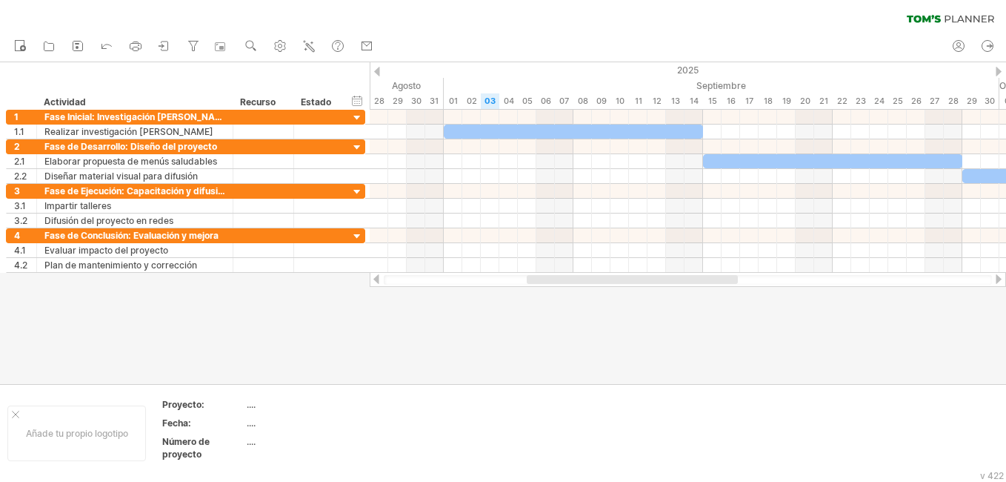
drag, startPoint x: 645, startPoint y: 277, endPoint x: 665, endPoint y: 273, distance: 20.3
click at [665, 273] on div at bounding box center [688, 279] width 636 height 15
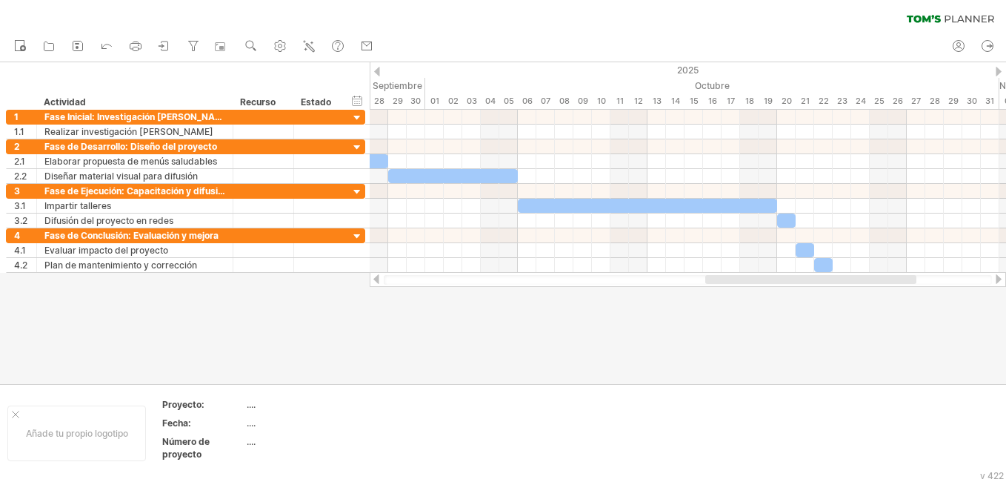
drag, startPoint x: 684, startPoint y: 280, endPoint x: 879, endPoint y: 290, distance: 195.1
click at [879, 290] on div "Trying to reach plan.tomsplanner.com Connected again... 0% clear filter Nuevo" at bounding box center [503, 241] width 1006 height 482
click at [287, 104] on div at bounding box center [287, 102] width 6 height 15
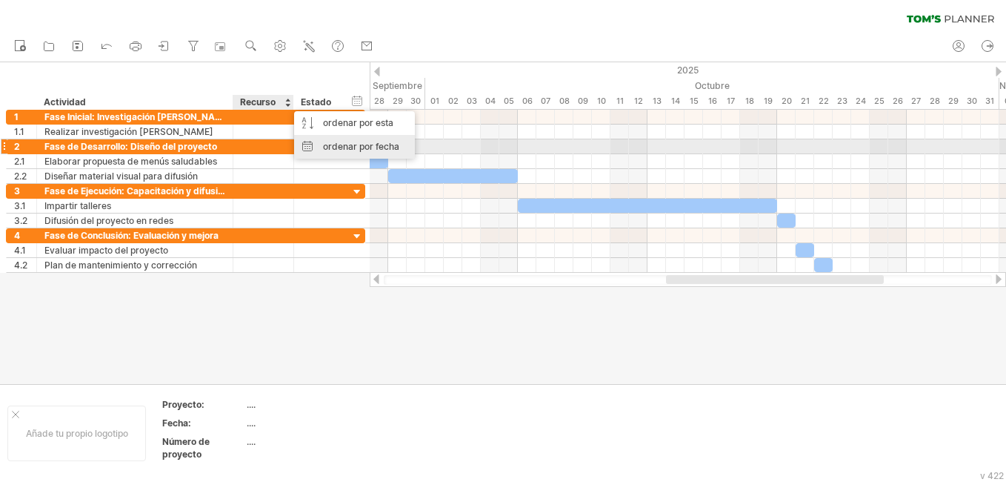
click at [328, 144] on div "ordenar por fecha" at bounding box center [354, 147] width 121 height 24
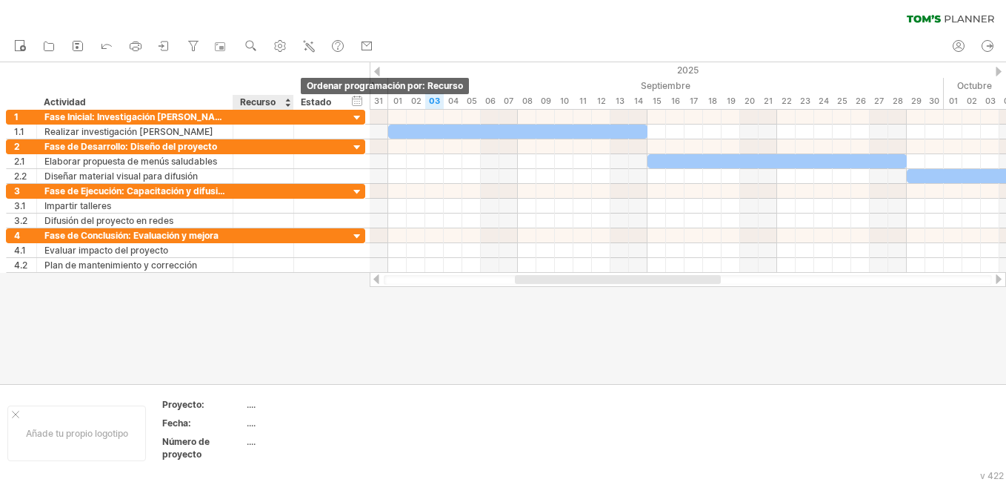
click at [287, 99] on div at bounding box center [287, 102] width 6 height 15
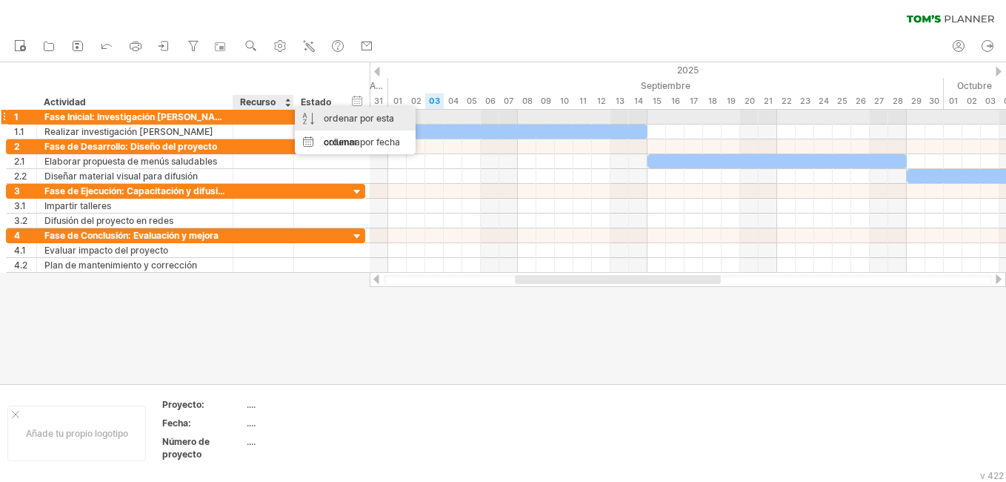
click at [304, 119] on div "ordenar por esta columna" at bounding box center [355, 130] width 121 height 47
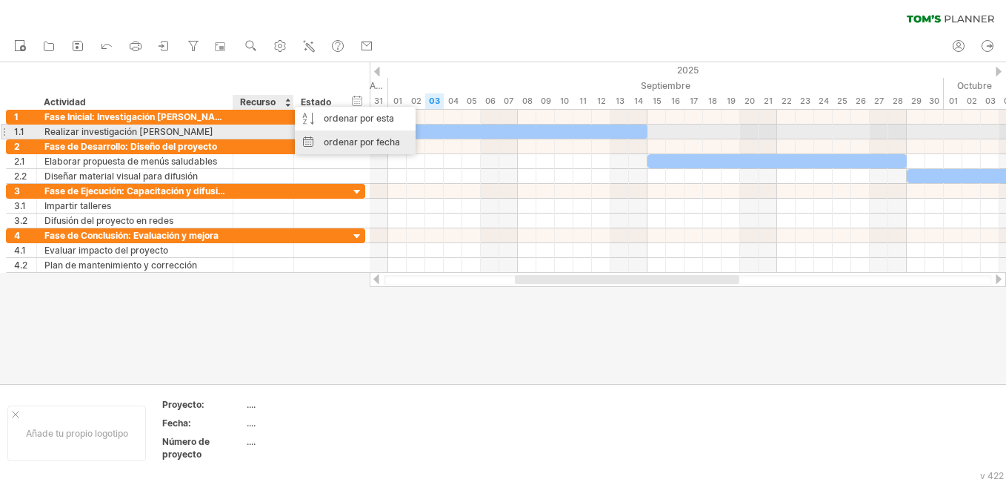
click at [308, 139] on div "ordenar por fecha" at bounding box center [355, 142] width 121 height 24
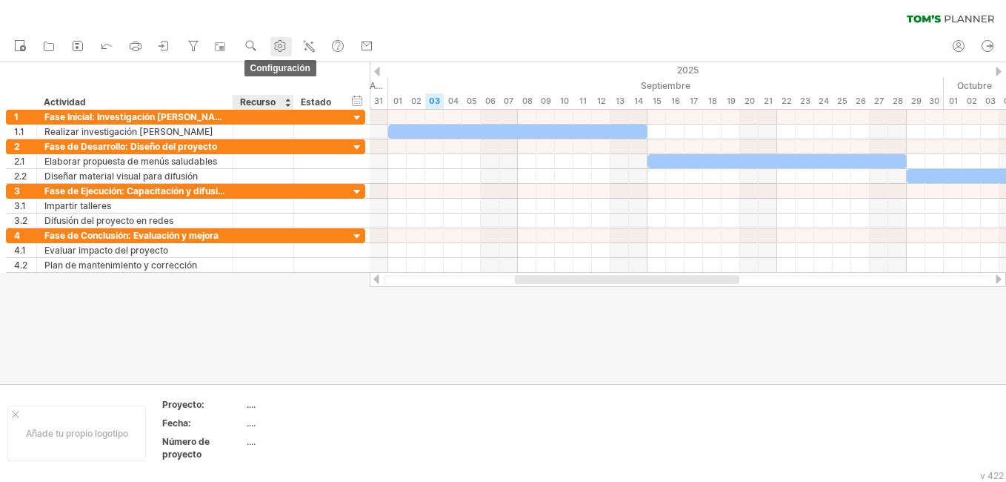
click at [289, 53] on link "Configuración" at bounding box center [280, 46] width 21 height 19
select select "*"
select select "**"
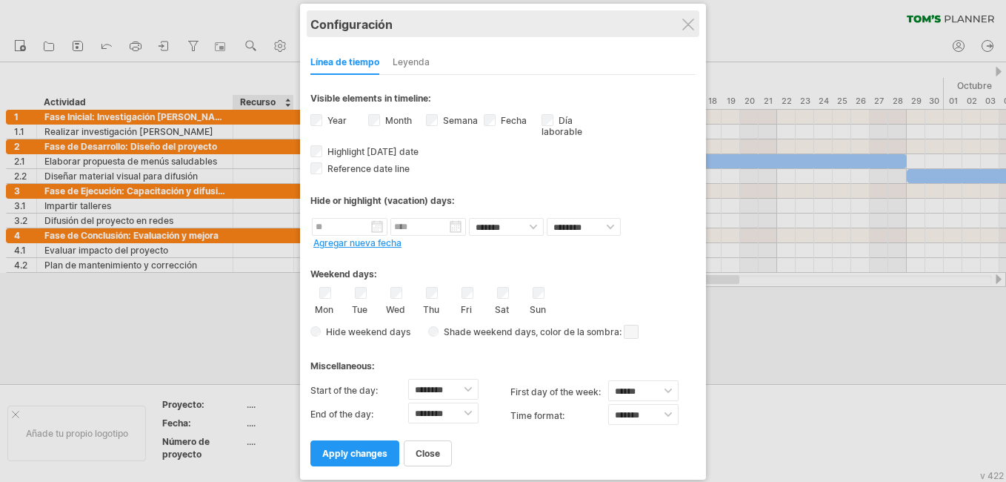
click at [681, 28] on div "Configuración" at bounding box center [502, 23] width 385 height 27
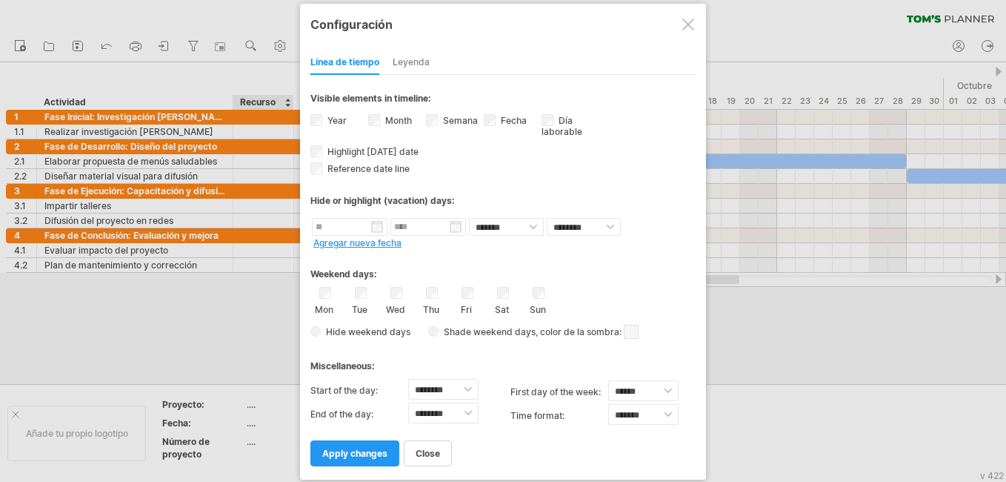
click at [693, 19] on div at bounding box center [688, 25] width 12 height 12
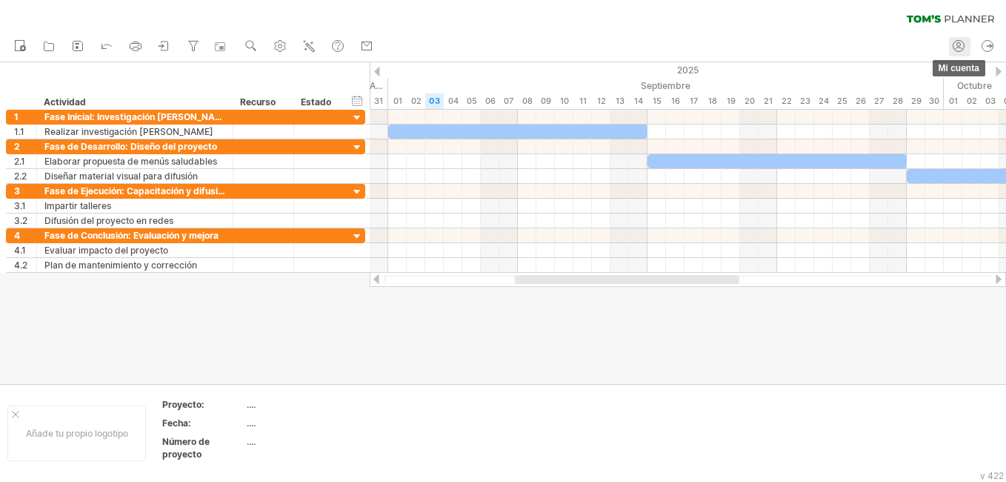
click at [960, 46] on circle at bounding box center [959, 45] width 4 height 4
type input "**********"
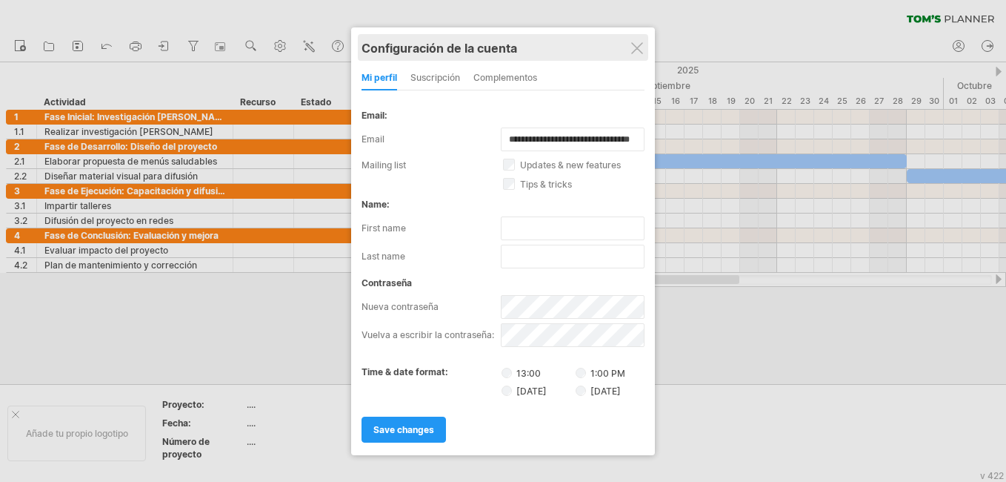
click at [619, 50] on div "Configuración de la cuenta" at bounding box center [503, 47] width 283 height 27
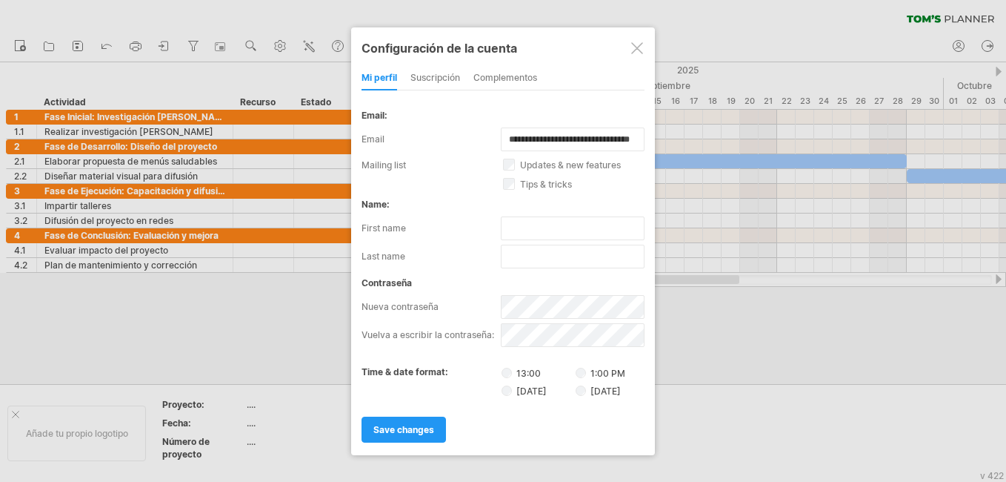
click at [636, 46] on div at bounding box center [637, 48] width 12 height 12
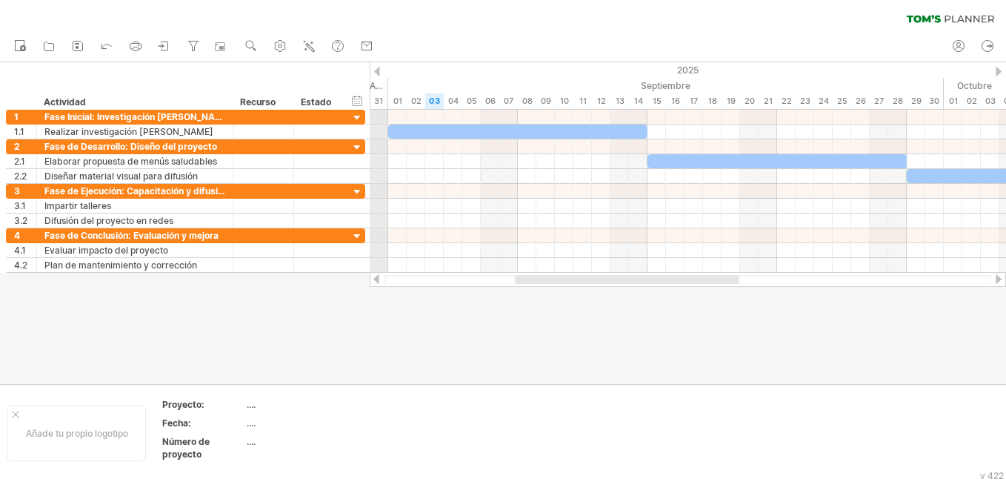
click at [382, 67] on div "2025" at bounding box center [907, 70] width 3075 height 16
click at [162, 42] on icon at bounding box center [165, 45] width 7 height 9
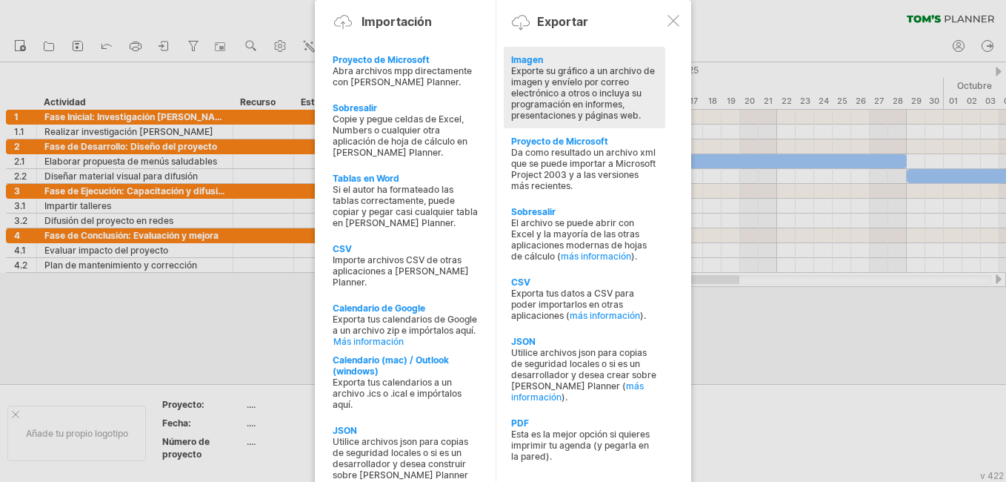
click at [561, 104] on div "Exporte su gráfico a un archivo de imagen y envíelo por correo electrónico a ot…" at bounding box center [584, 93] width 147 height 56
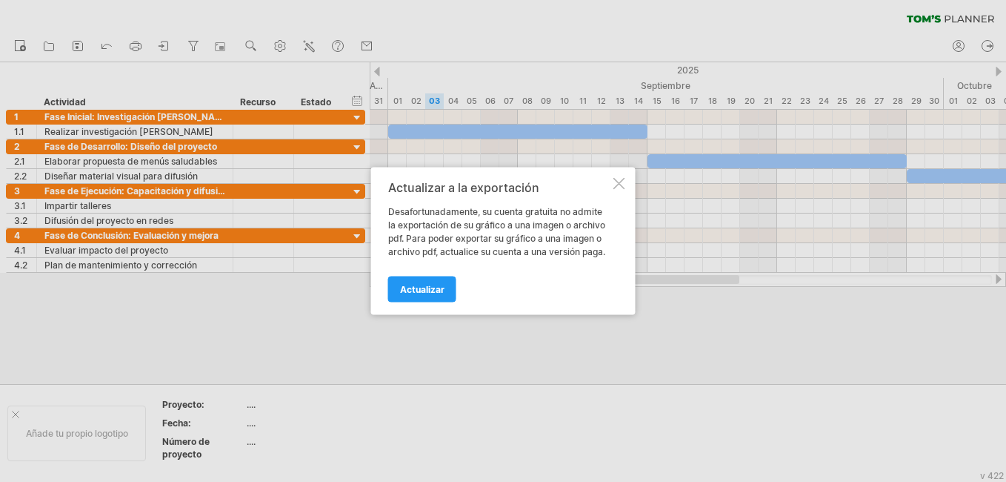
click at [619, 184] on div at bounding box center [619, 184] width 12 height 12
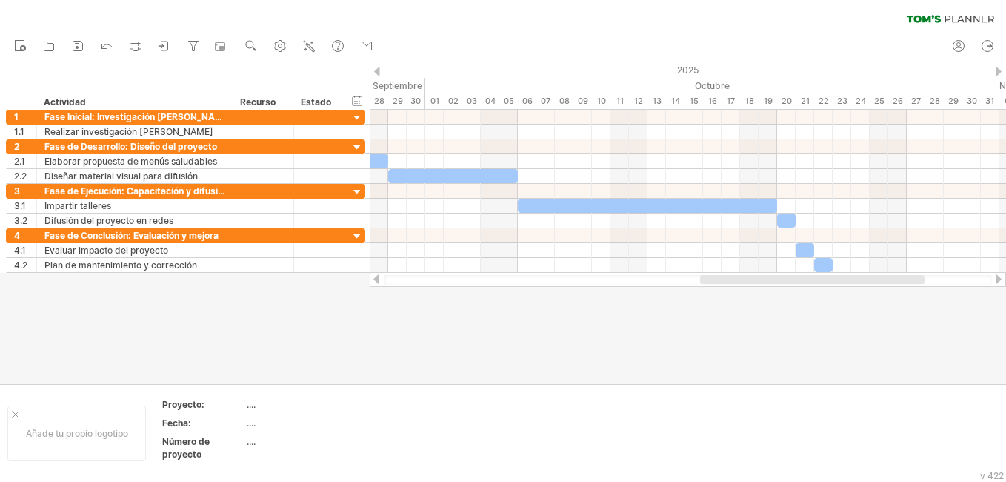
drag, startPoint x: 723, startPoint y: 280, endPoint x: 908, endPoint y: 284, distance: 185.3
click at [908, 284] on div at bounding box center [688, 280] width 608 height 10
drag, startPoint x: 678, startPoint y: 284, endPoint x: 599, endPoint y: 284, distance: 79.3
click at [599, 284] on div at bounding box center [688, 279] width 636 height 15
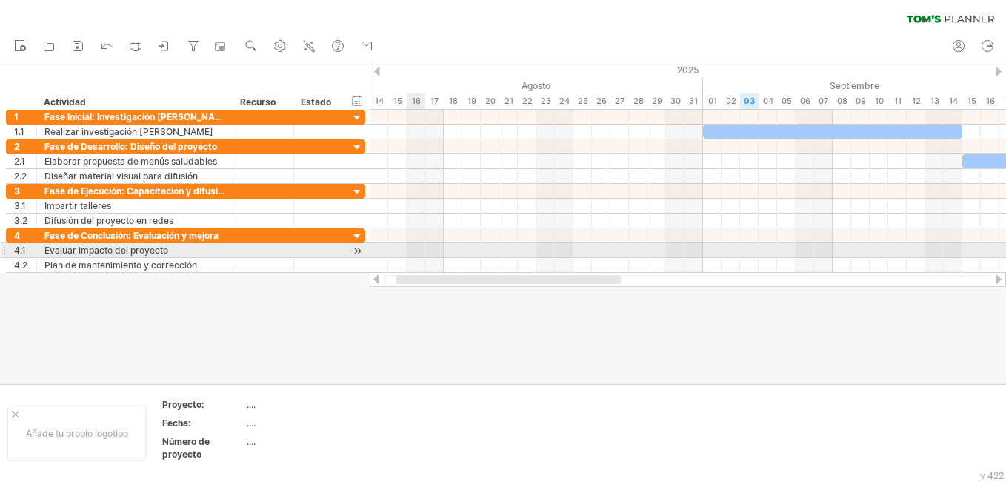
drag, startPoint x: 691, startPoint y: 279, endPoint x: 422, endPoint y: 257, distance: 270.6
click at [422, 257] on div "Trying to reach plan.tomsplanner.com Connected again... 0% clear filter Nuevo" at bounding box center [503, 241] width 1006 height 482
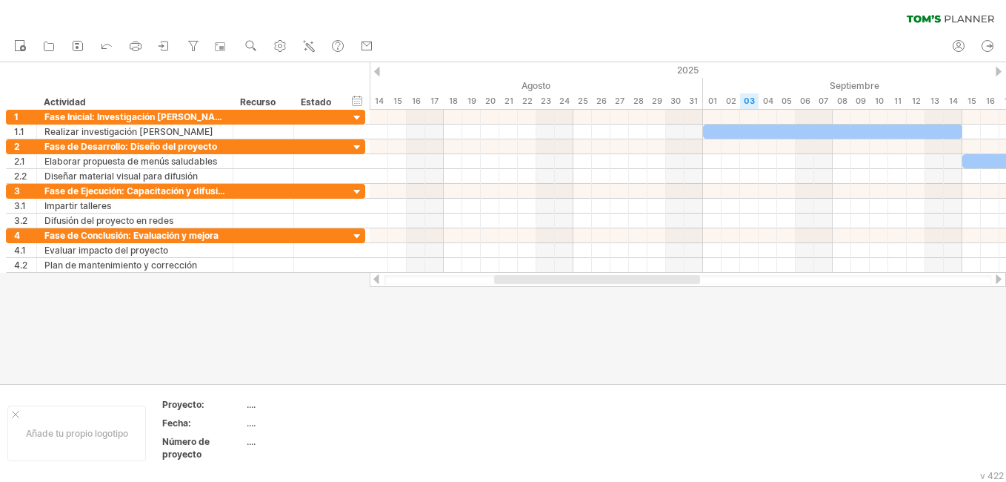
click at [578, 282] on div at bounding box center [597, 279] width 206 height 9
click at [725, 279] on div at bounding box center [688, 280] width 608 height 10
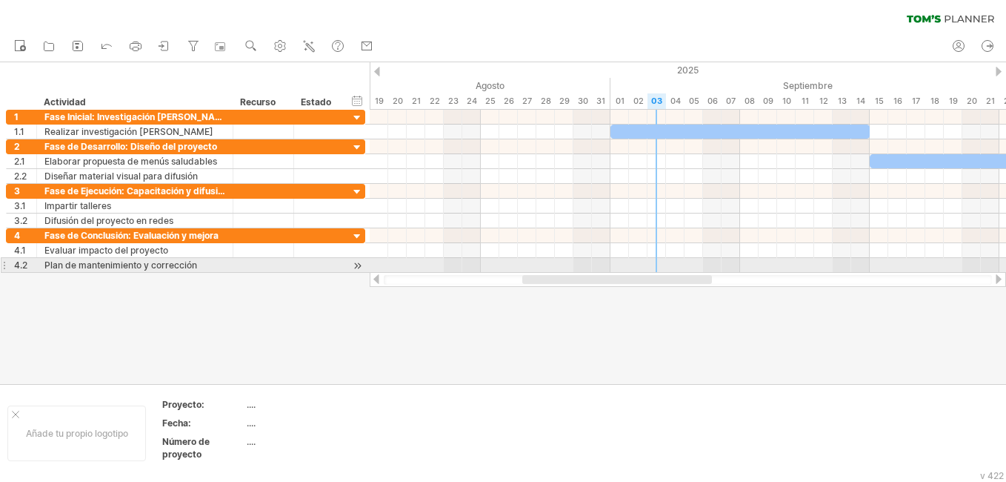
drag, startPoint x: 634, startPoint y: 280, endPoint x: 662, endPoint y: 269, distance: 30.3
click at [662, 269] on div "Trying to reach plan.tomsplanner.com Connected again... 0% clear filter Nuevo" at bounding box center [503, 241] width 1006 height 482
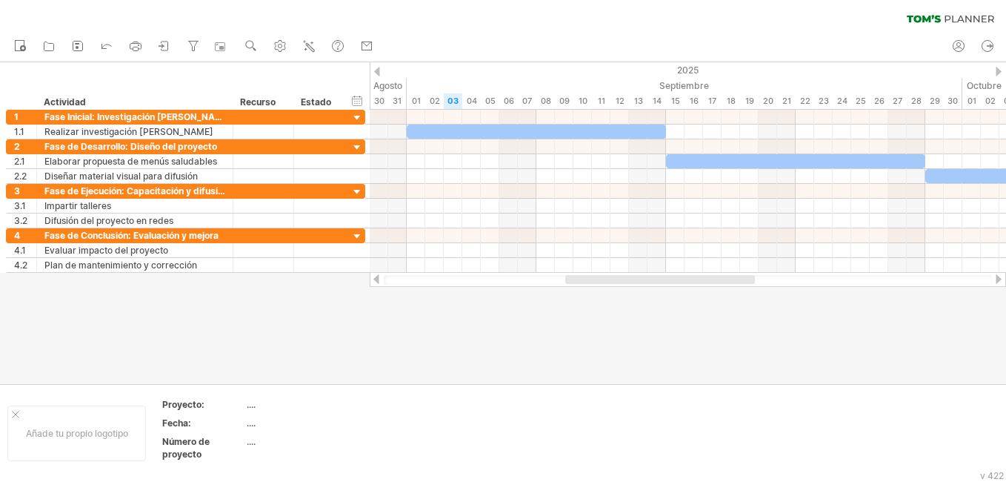
drag, startPoint x: 663, startPoint y: 276, endPoint x: 729, endPoint y: 275, distance: 65.9
click at [729, 275] on div at bounding box center [660, 279] width 190 height 9
click at [728, 282] on div at bounding box center [624, 279] width 222 height 9
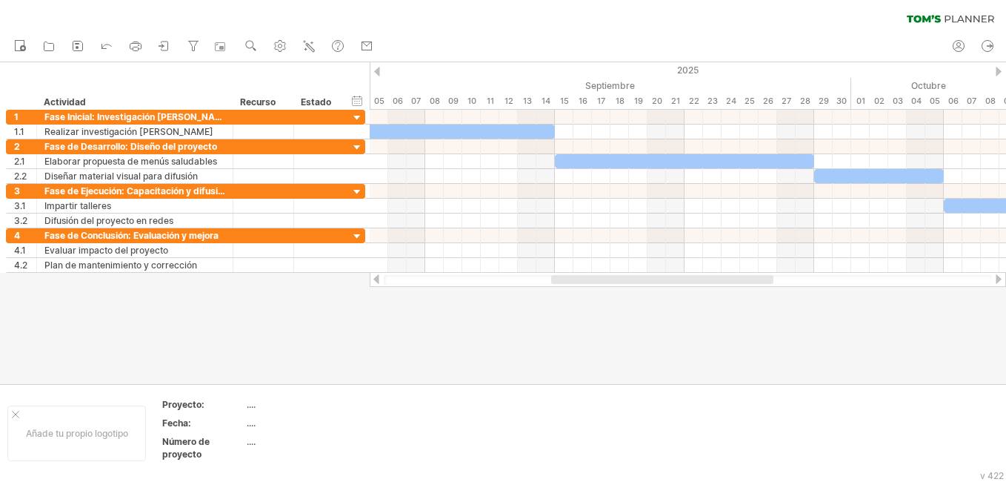
drag, startPoint x: 605, startPoint y: 282, endPoint x: 642, endPoint y: 284, distance: 37.8
click at [642, 284] on div at bounding box center [688, 280] width 608 height 10
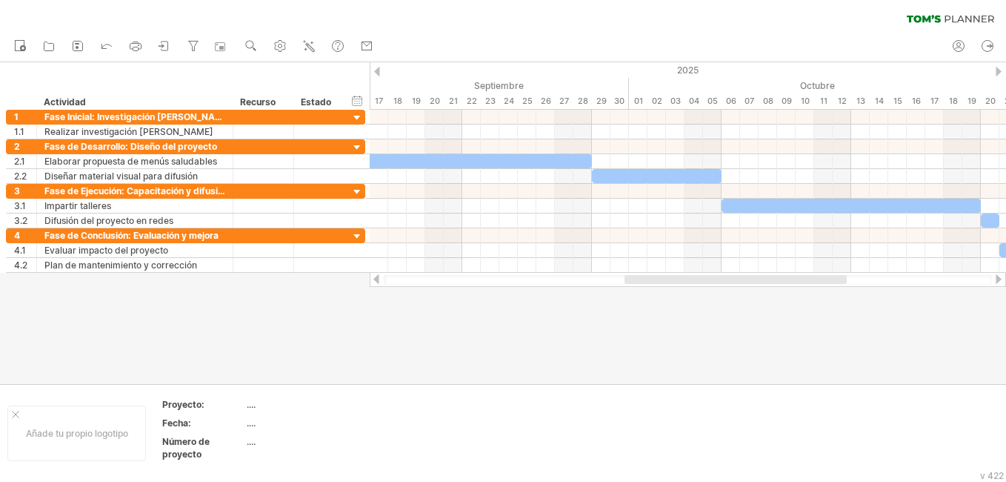
drag, startPoint x: 579, startPoint y: 282, endPoint x: 661, endPoint y: 279, distance: 82.3
click at [661, 279] on div at bounding box center [736, 279] width 222 height 9
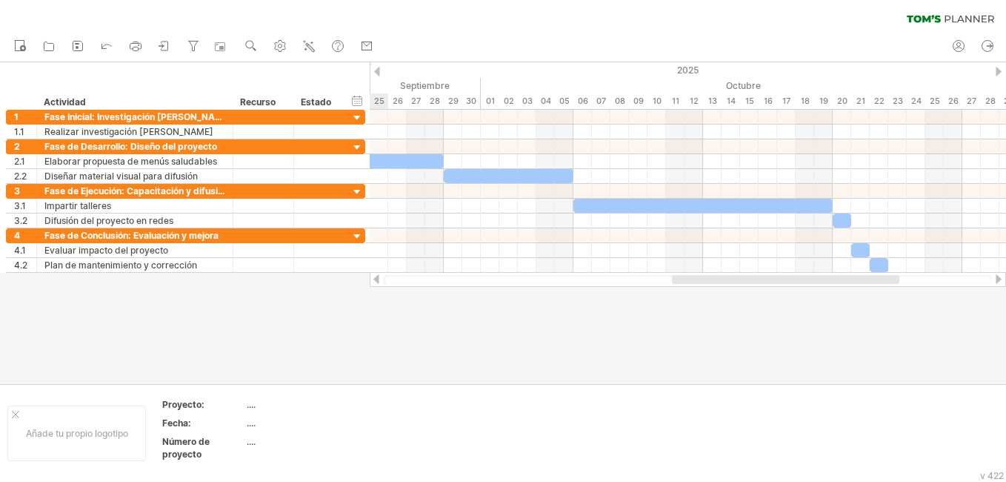
drag, startPoint x: 633, startPoint y: 282, endPoint x: 684, endPoint y: 278, distance: 50.5
click at [684, 278] on div at bounding box center [785, 279] width 227 height 9
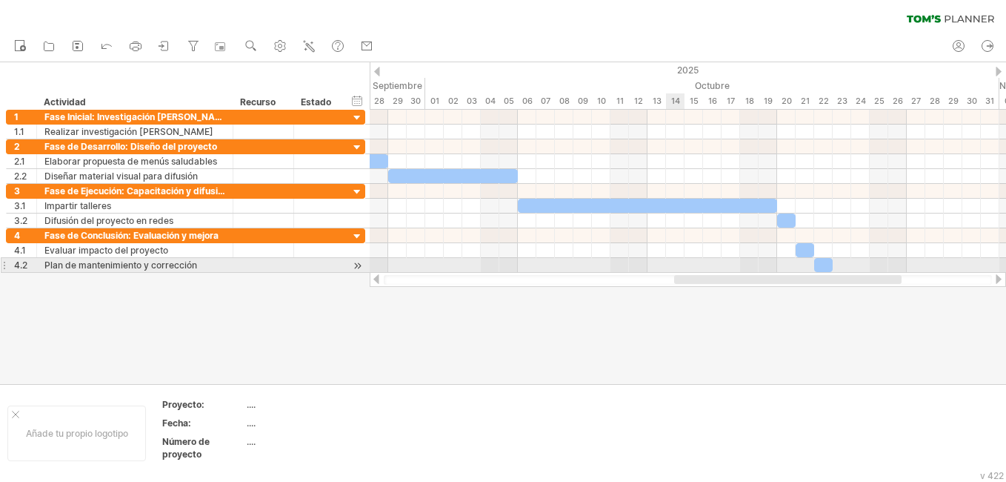
drag, startPoint x: 660, startPoint y: 276, endPoint x: 679, endPoint y: 270, distance: 19.7
click at [679, 270] on div "Trying to reach plan.tomsplanner.com Connected again... 0% clear filter Nuevo" at bounding box center [503, 241] width 1006 height 482
drag, startPoint x: 734, startPoint y: 267, endPoint x: 787, endPoint y: 266, distance: 52.6
click at [786, 266] on div at bounding box center [688, 265] width 636 height 15
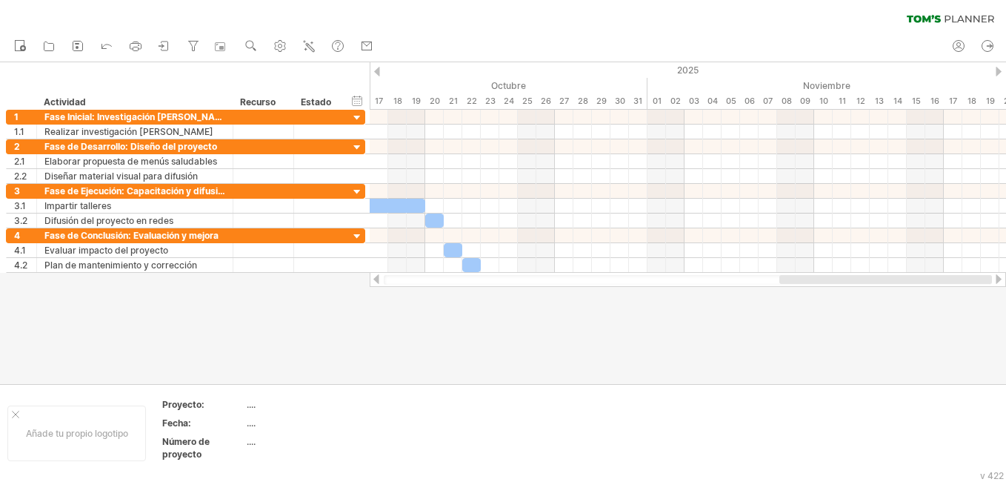
drag, startPoint x: 773, startPoint y: 279, endPoint x: 916, endPoint y: 282, distance: 143.0
click at [916, 282] on div at bounding box center [885, 279] width 213 height 9
